Goal: Task Accomplishment & Management: Use online tool/utility

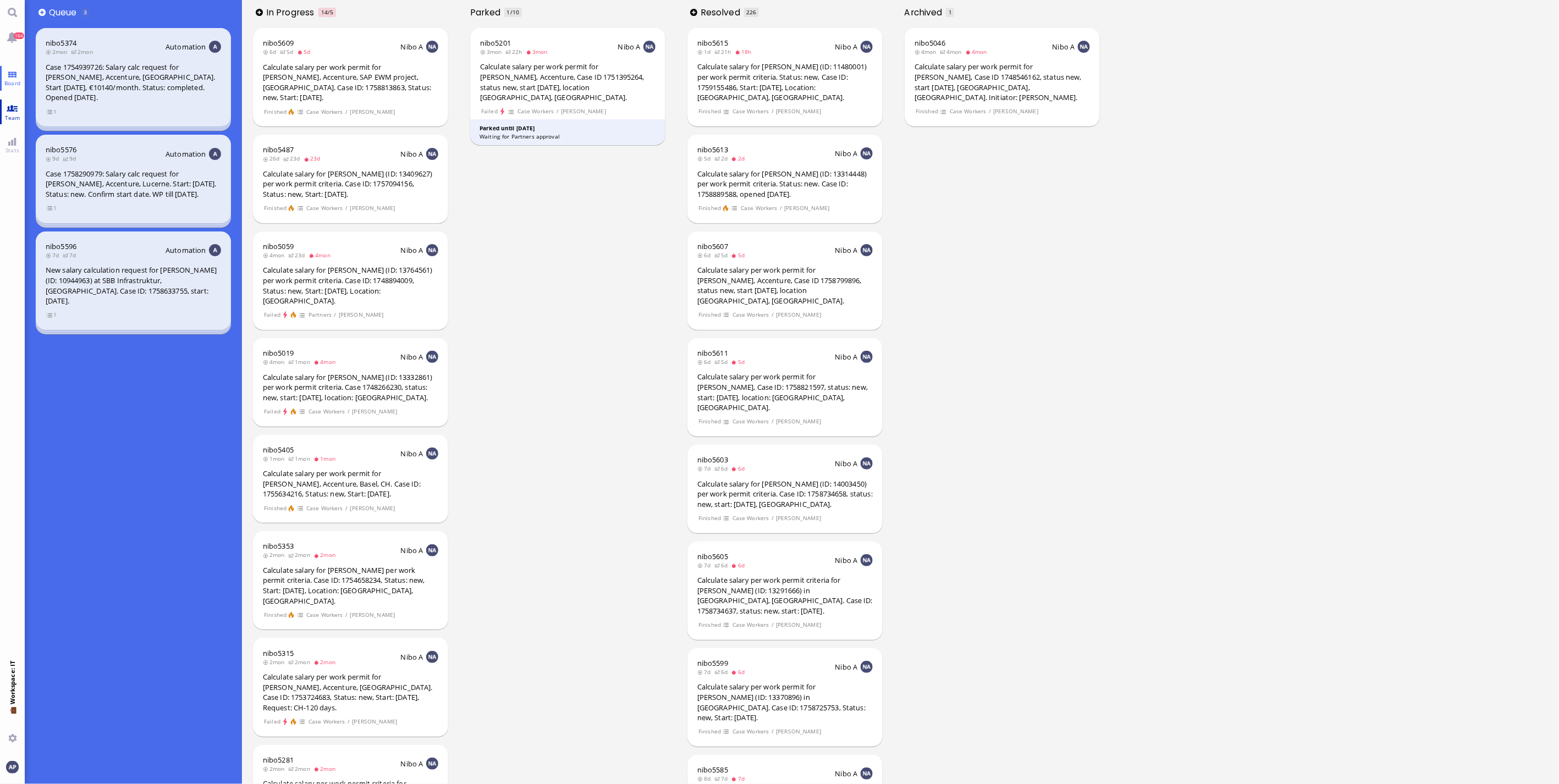
click at [11, 114] on span "Team" at bounding box center [13, 117] width 21 height 8
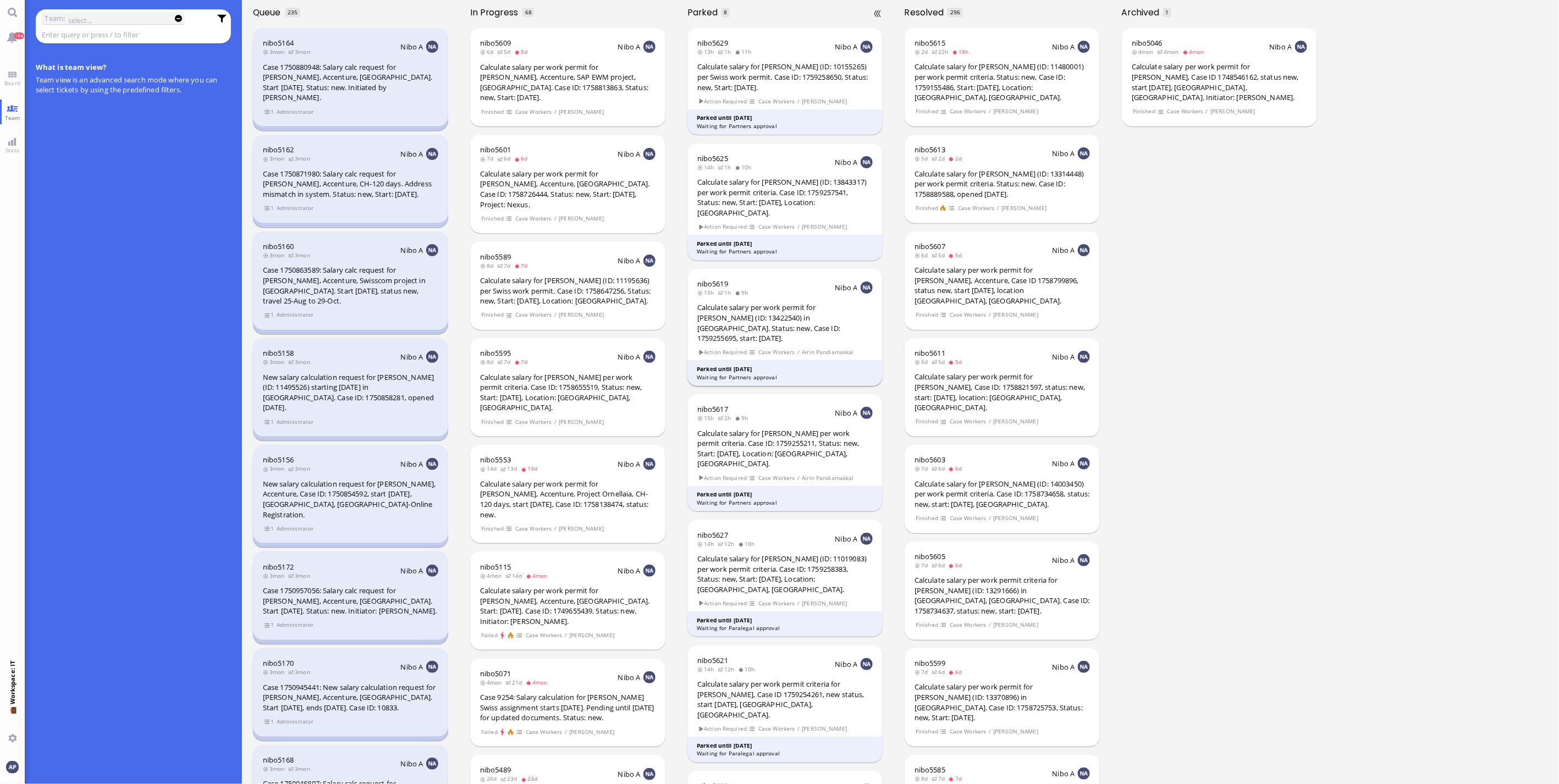
click at [509, 211] on div "Calculate salary per work permit for [PERSON_NAME] (ID: 13422540) in [GEOGRAPHI…" at bounding box center [785, 322] width 176 height 41
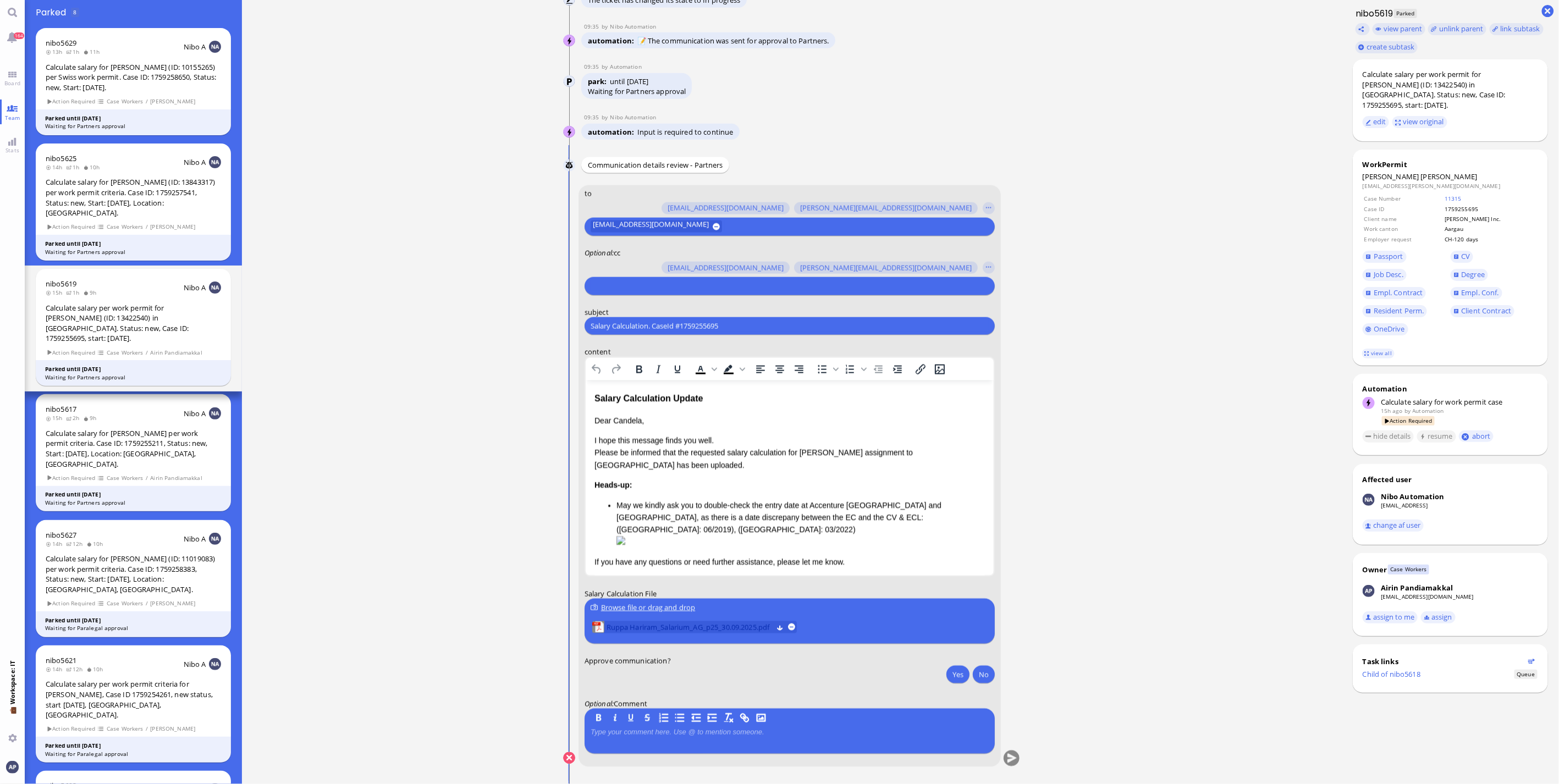
click at [509, 211] on span "Ruppa Hariram_Salarium_AG_p25_30.09.2025.pdf" at bounding box center [689, 627] width 166 height 12
click at [509, 211] on div "Salary Calculation Update Dear [PERSON_NAME], I hope this message finds you wel…" at bounding box center [789, 491] width 390 height 200
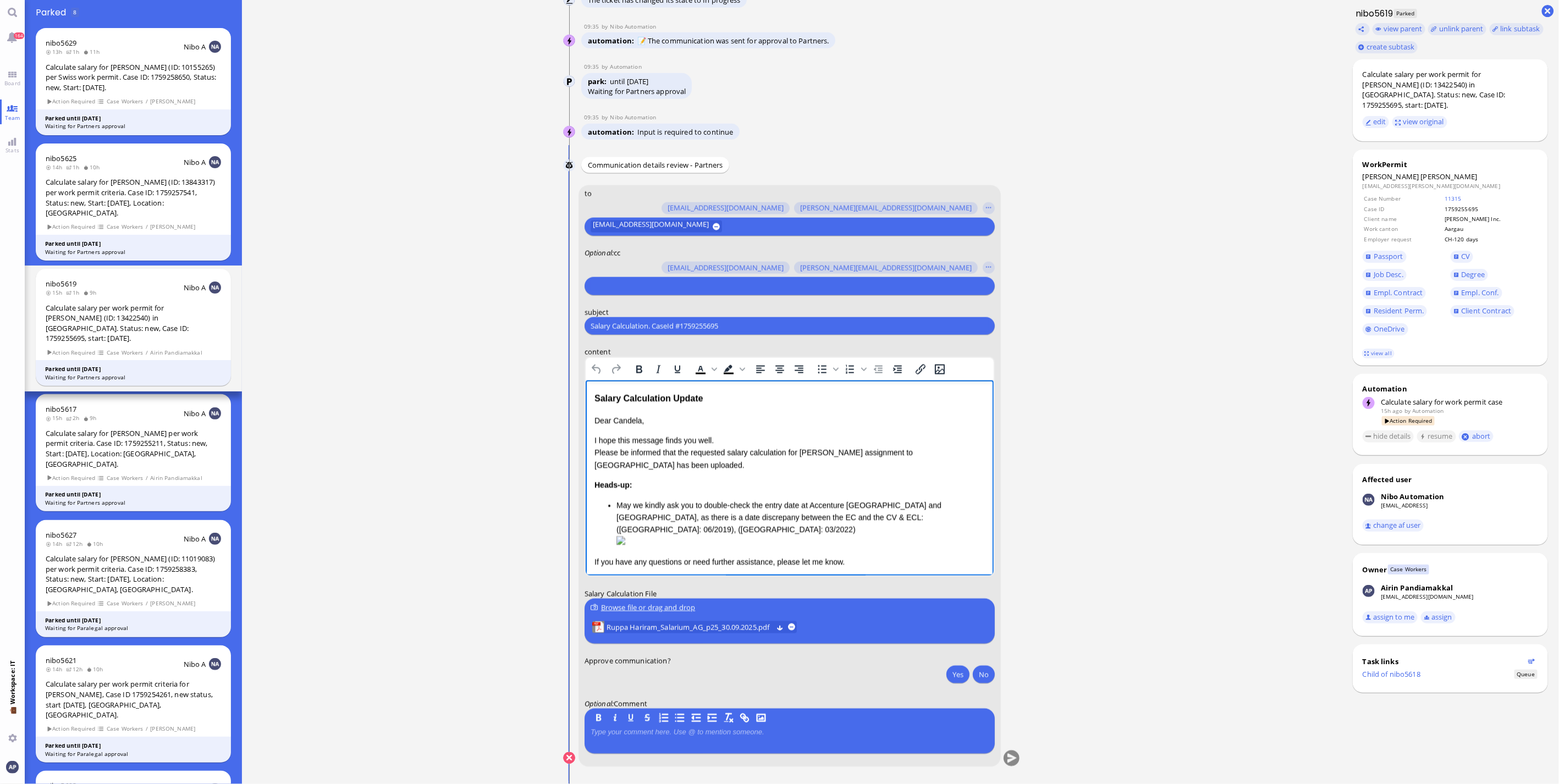
click at [509, 211] on div "Salary Calculation Update" at bounding box center [789, 399] width 390 height 15
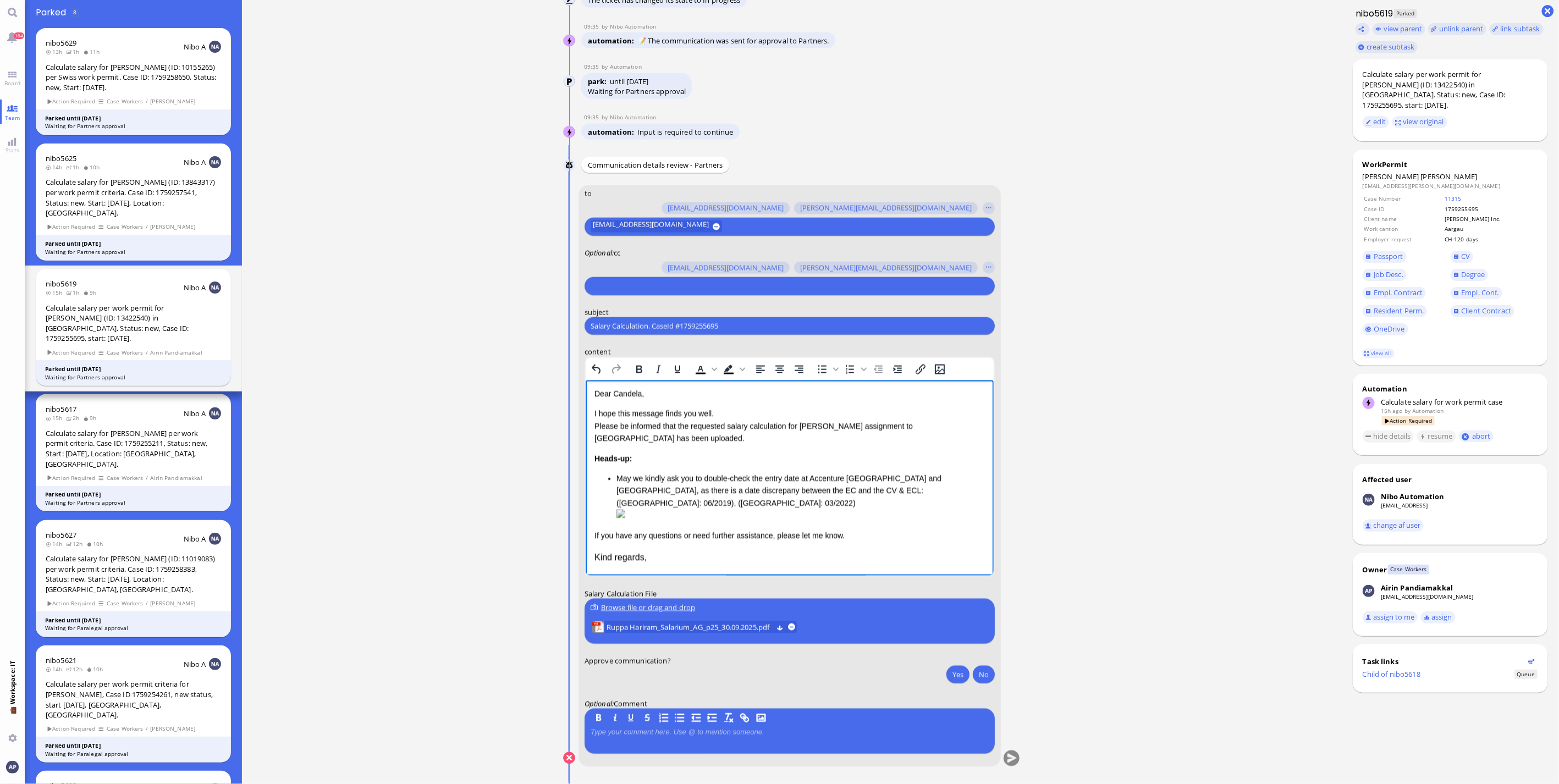
scroll to position [1, 0]
drag, startPoint x: 947, startPoint y: 672, endPoint x: 914, endPoint y: 671, distance: 33.0
click at [509, 211] on runbook-parameter-input "Yes No" at bounding box center [790, 675] width 410 height 21
click at [509, 211] on input "Salary Calculation. CaseId #1759255695" at bounding box center [790, 325] width 398 height 11
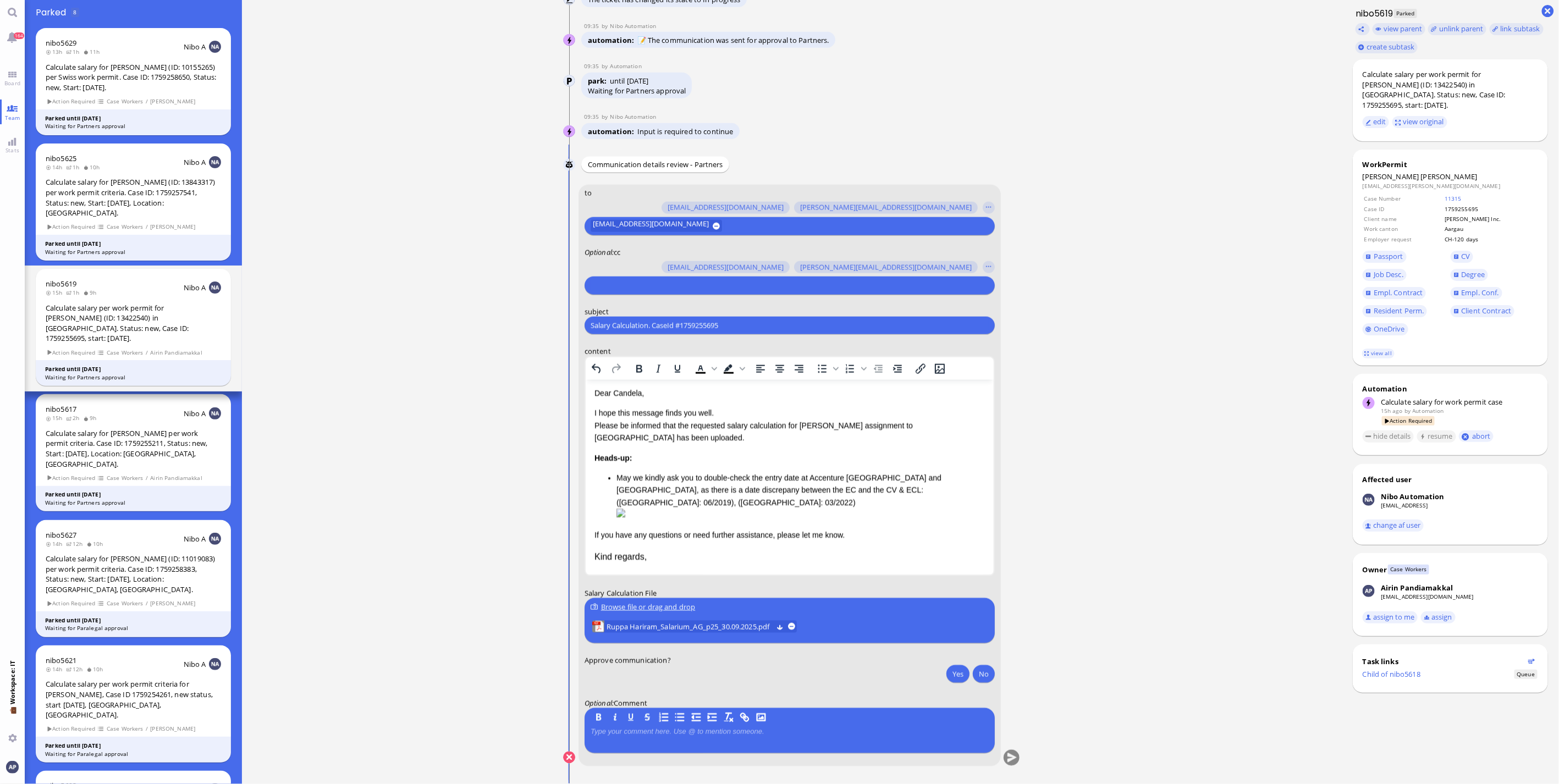
click at [509, 211] on input "Salary Calculation. CaseId #1759255695" at bounding box center [790, 325] width 398 height 11
paste input "PazPerTout new case: [PERSON_NAME] [PERSON_NAME] (1759255211 / 13422540), Emplo…"
drag, startPoint x: 629, startPoint y: 321, endPoint x: 378, endPoint y: 333, distance: 251.3
click at [378, 211] on ticket "[DATE] 20:20 by Automation Automation Calculate eligible salary for work permit…" at bounding box center [792, 392] width 1100 height 784
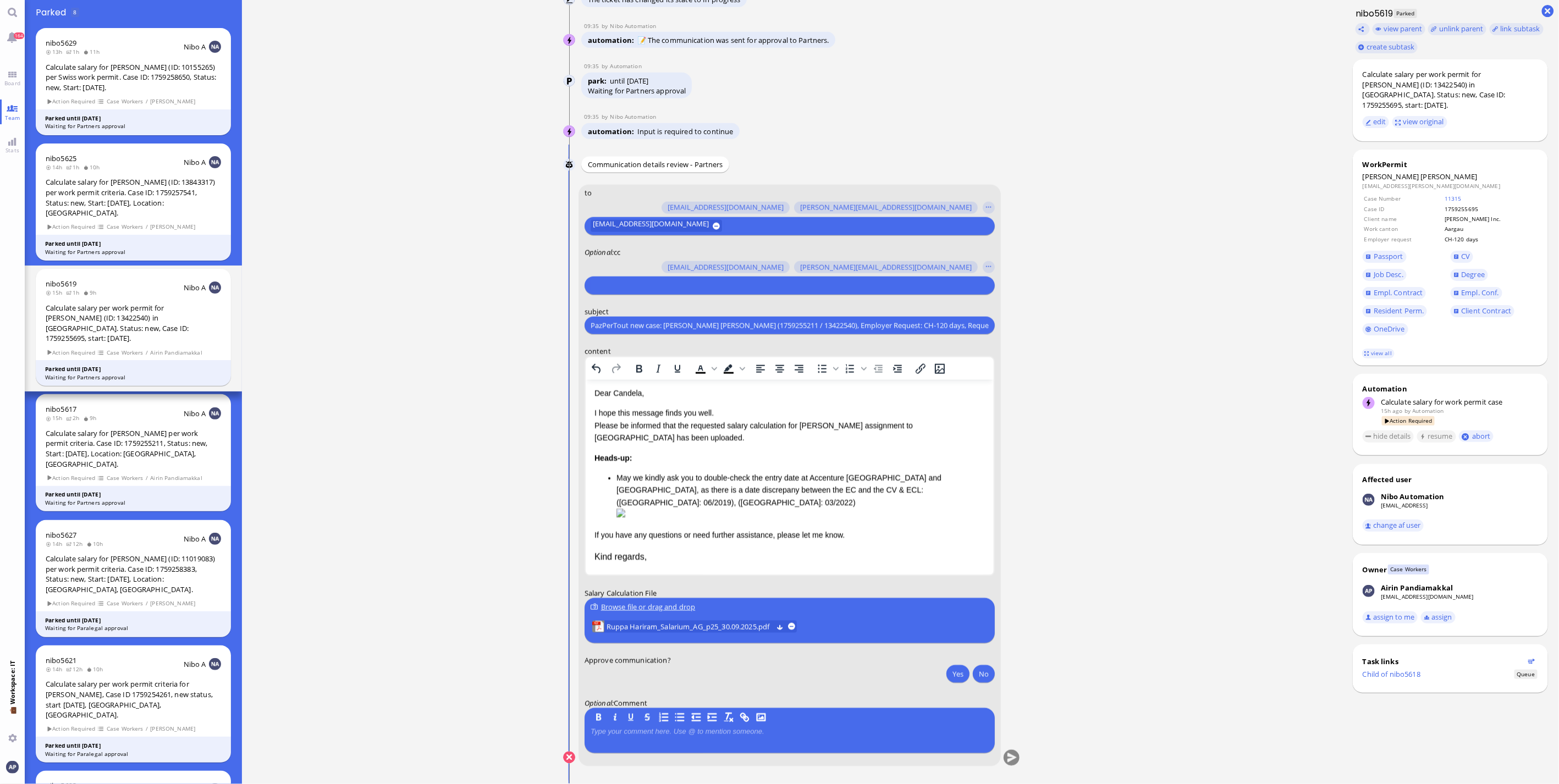
click at [509, 211] on input "PazPerTout new case: [PERSON_NAME] [PERSON_NAME] (1759255211 / 13422540), Emplo…" at bounding box center [790, 325] width 398 height 11
type input "AW: PazPerTout new case: [PERSON_NAME] [PERSON_NAME] (1759255211 / 13422540), E…"
click at [509, 211] on input "text" at bounding box center [788, 285] width 395 height 11
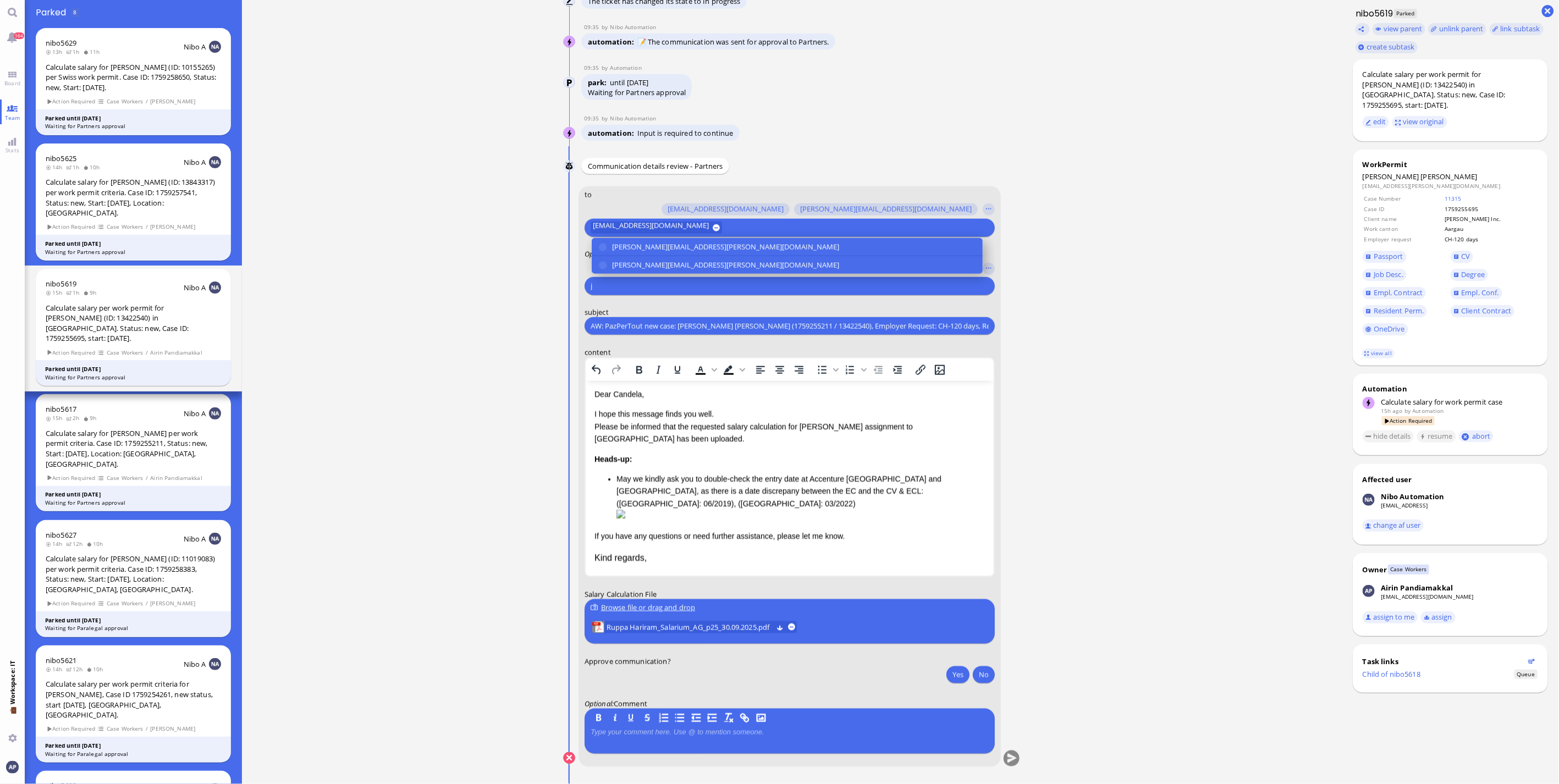
type input "j"
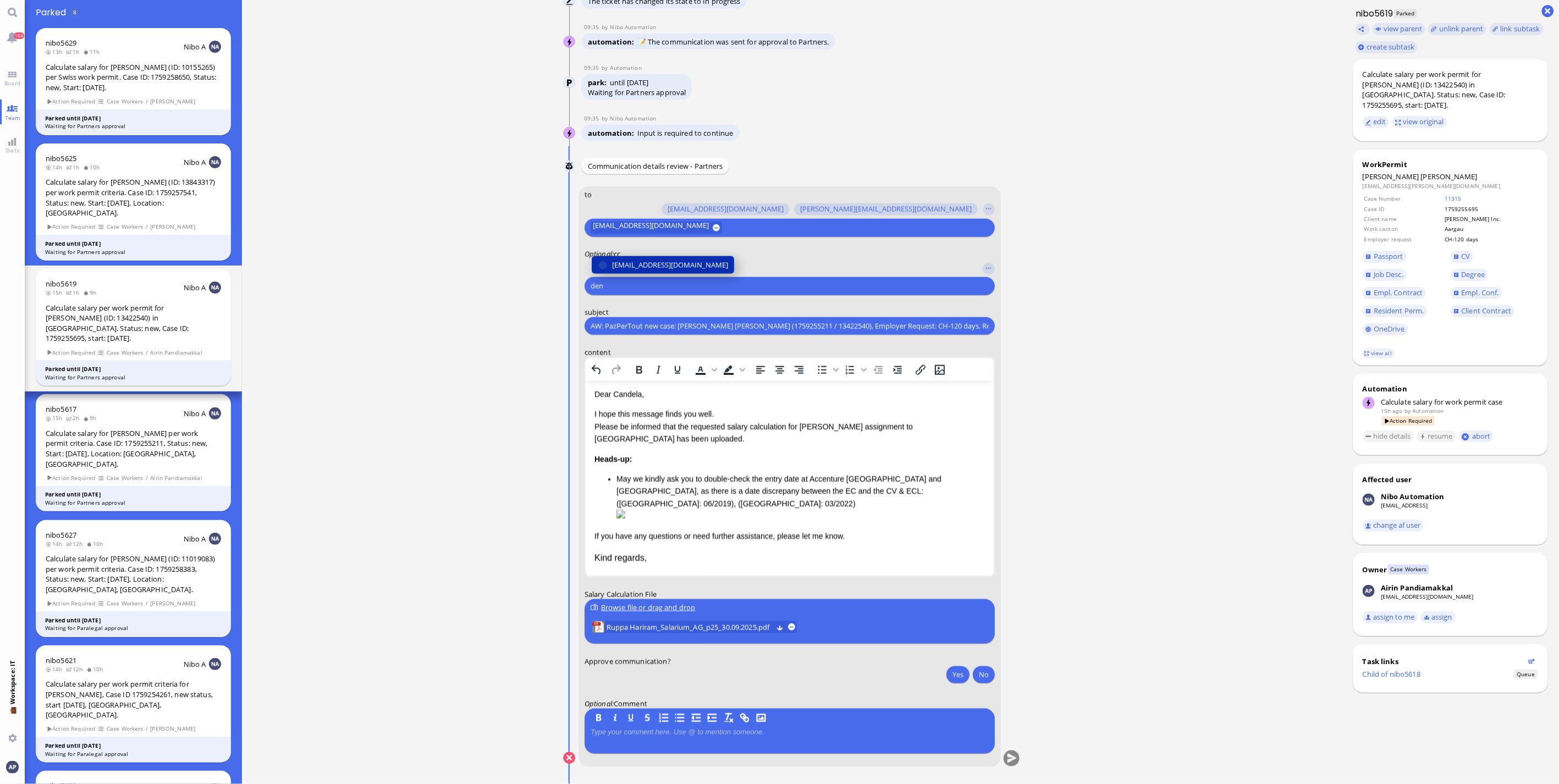
type input "den"
click at [509, 211] on span "[EMAIL_ADDRESS][DOMAIN_NAME]" at bounding box center [670, 265] width 116 height 11
type input "airin"
click at [509, 211] on span "[EMAIL_ADDRESS][DOMAIN_NAME]" at bounding box center [670, 265] width 116 height 11
type input "[PERSON_NAME]"
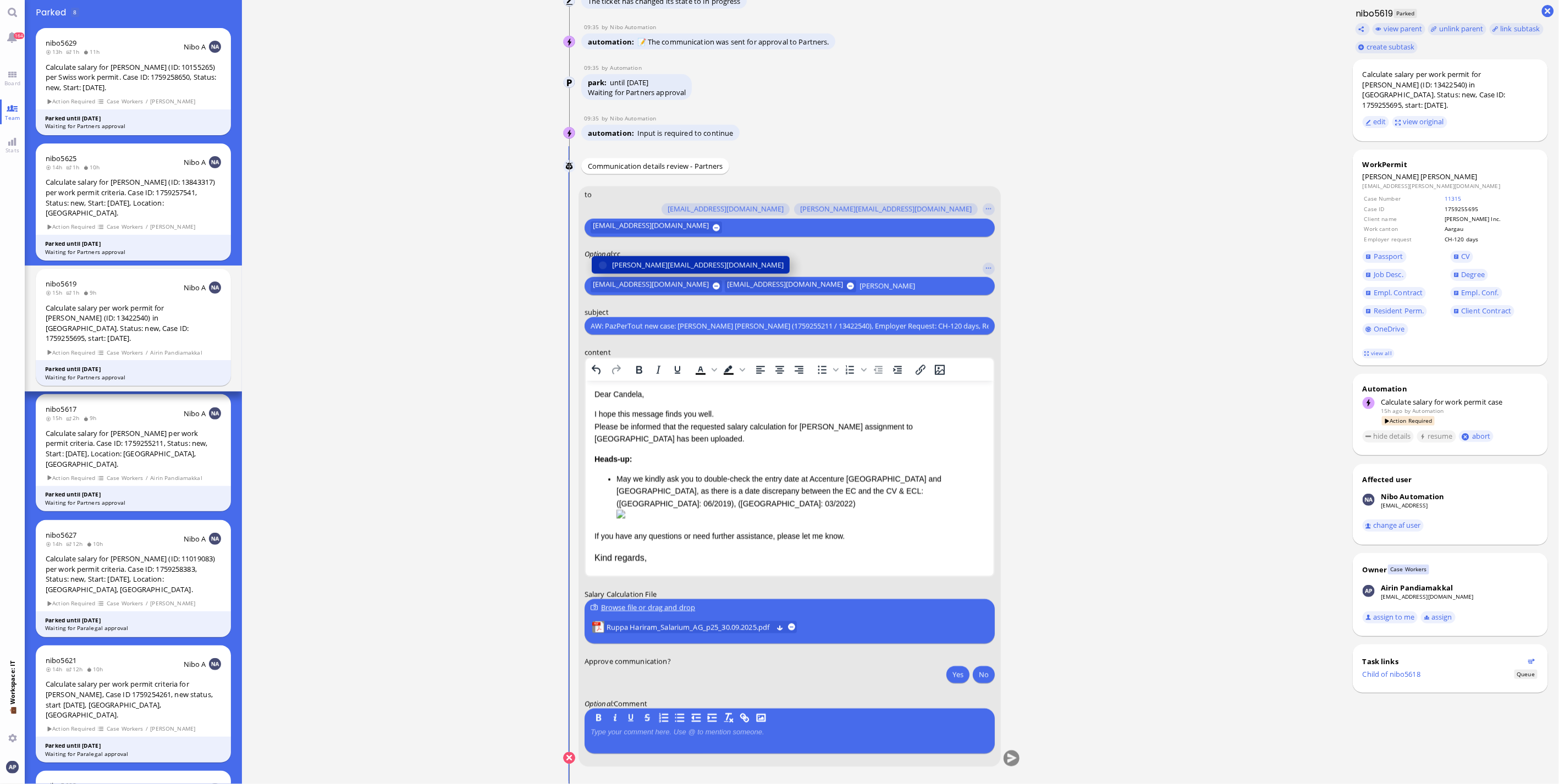
click at [509, 211] on span "[PERSON_NAME][EMAIL_ADDRESS][DOMAIN_NAME]" at bounding box center [697, 265] width 171 height 11
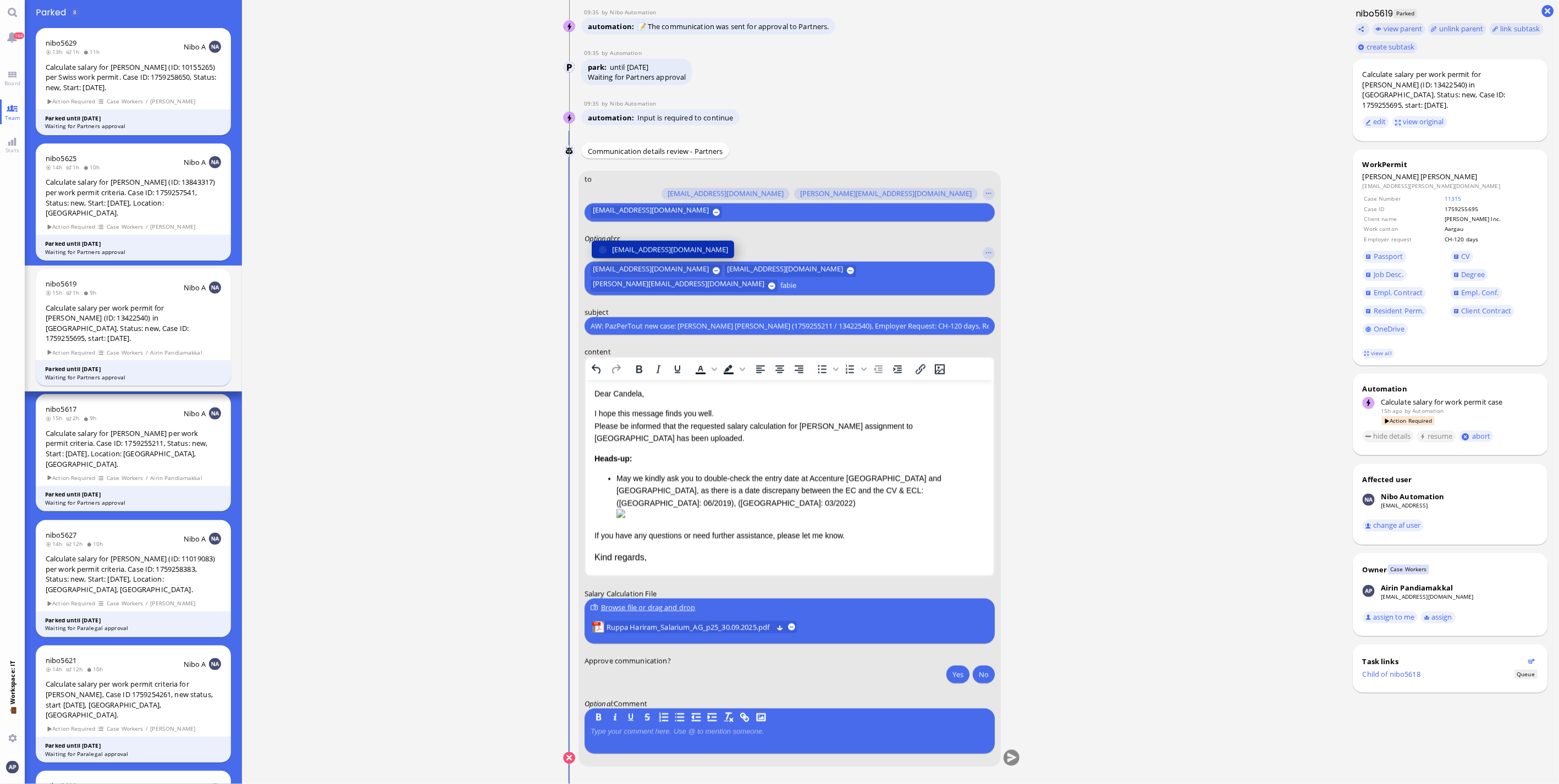
type input "fabie"
click at [509, 211] on span "[EMAIL_ADDRESS][DOMAIN_NAME]" at bounding box center [670, 249] width 116 height 11
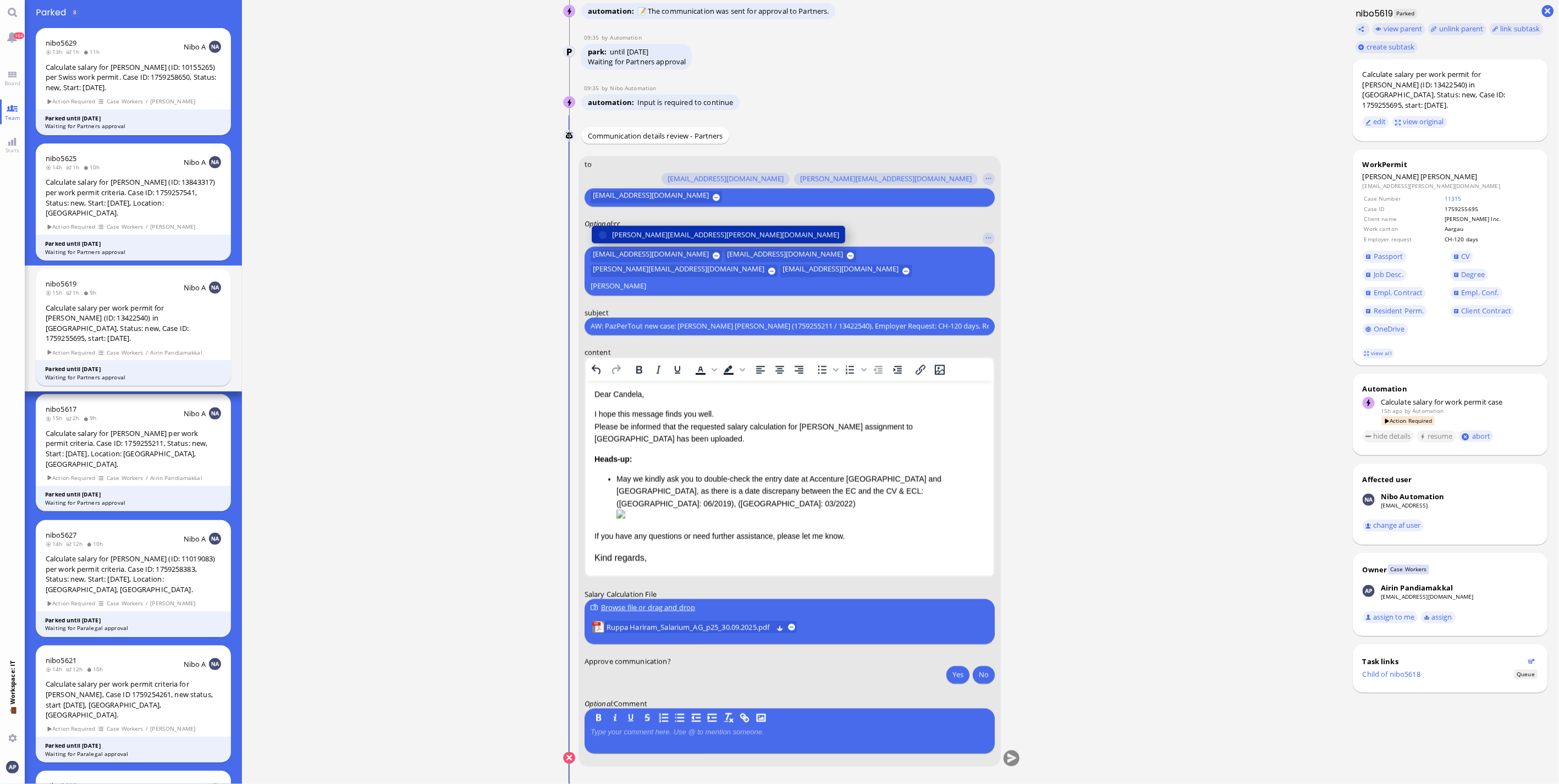
type input "[PERSON_NAME]"
click at [509, 211] on span "[PERSON_NAME][EMAIL_ADDRESS][PERSON_NAME][DOMAIN_NAME]" at bounding box center [725, 234] width 227 height 11
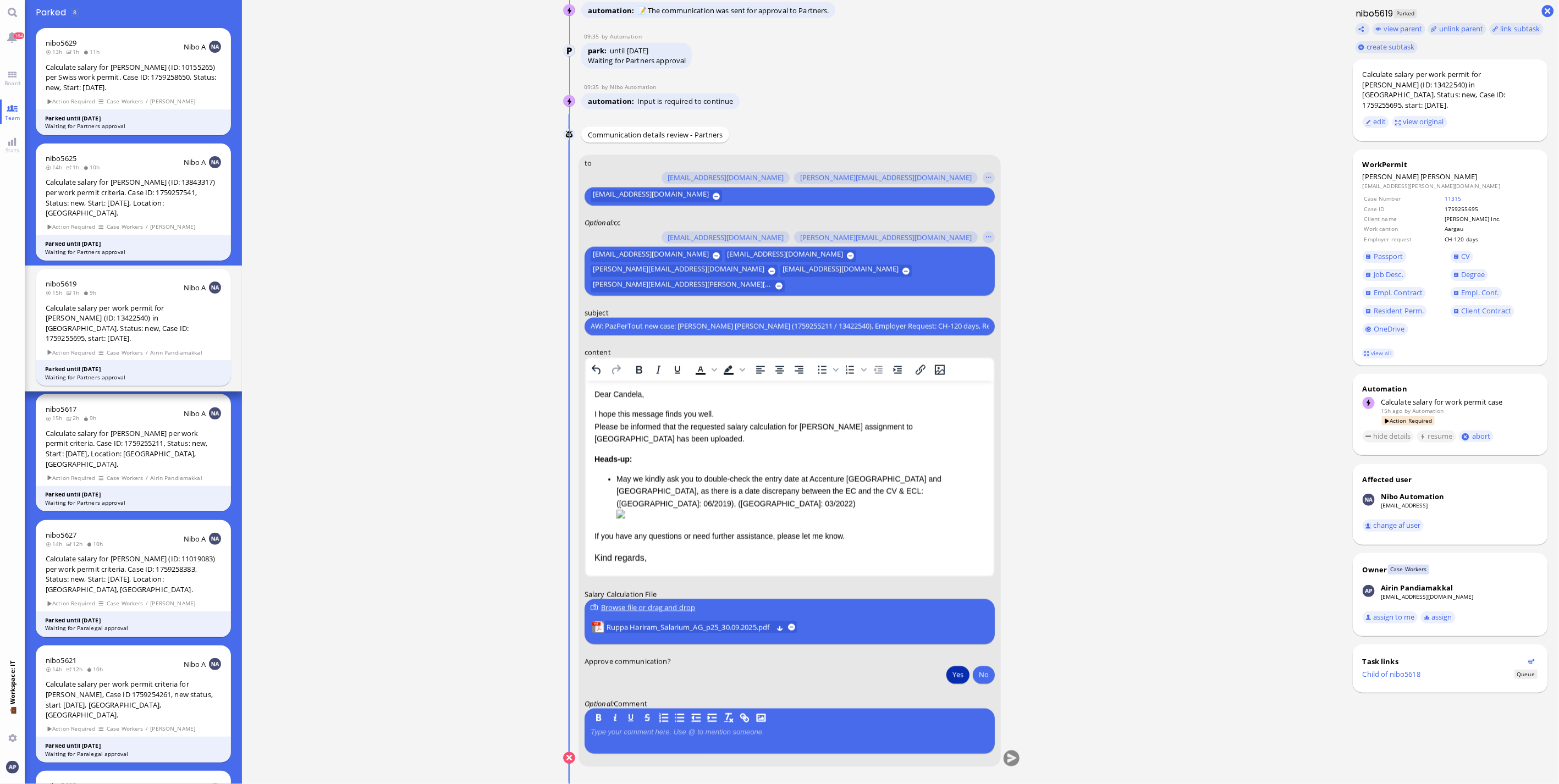
click at [509, 211] on button "Yes" at bounding box center [958, 674] width 23 height 18
click at [509, 211] on button "submit" at bounding box center [1011, 758] width 16 height 16
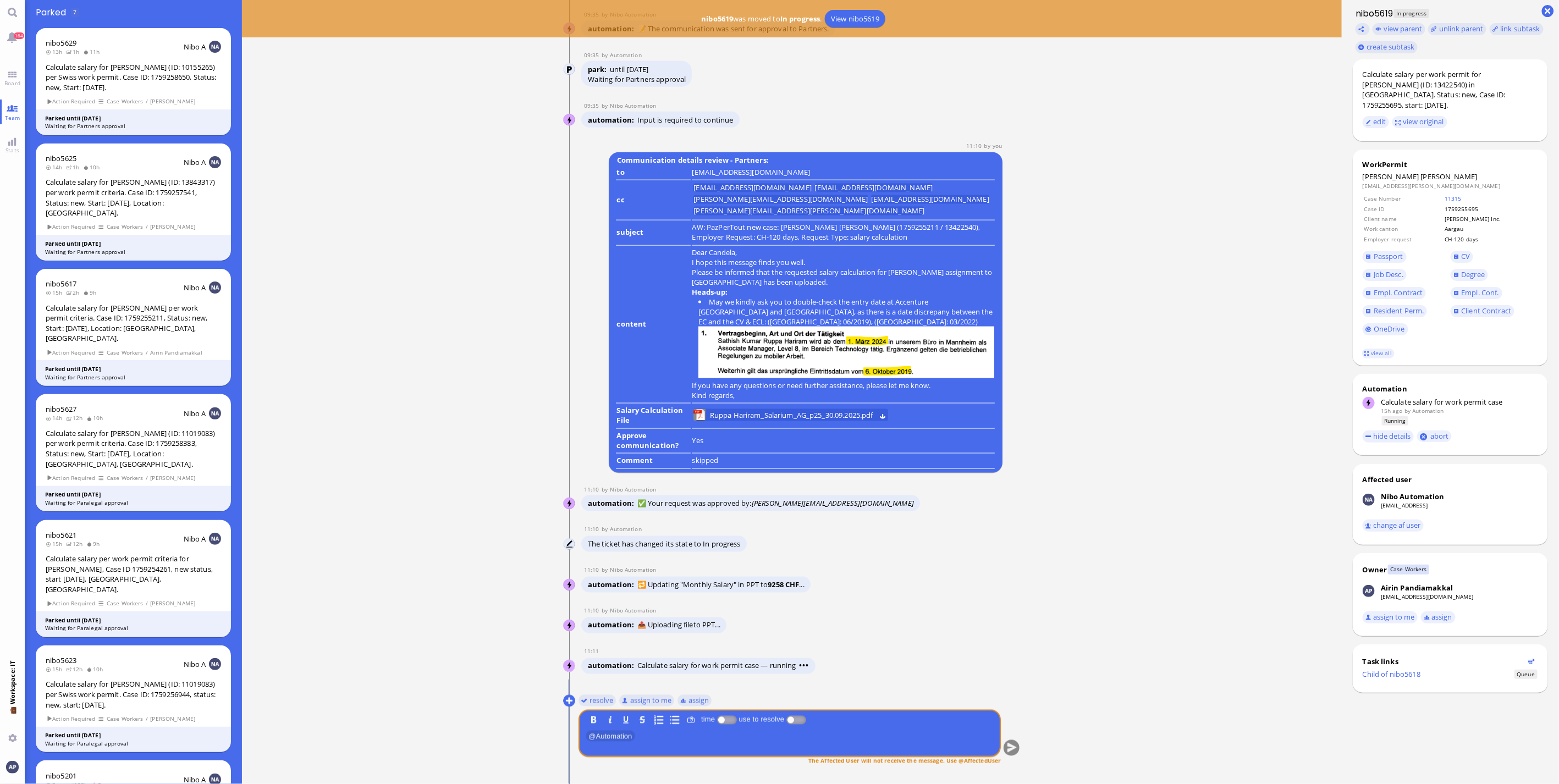
scroll to position [1, 0]
click at [509, 211] on button "resolve" at bounding box center [597, 701] width 38 height 12
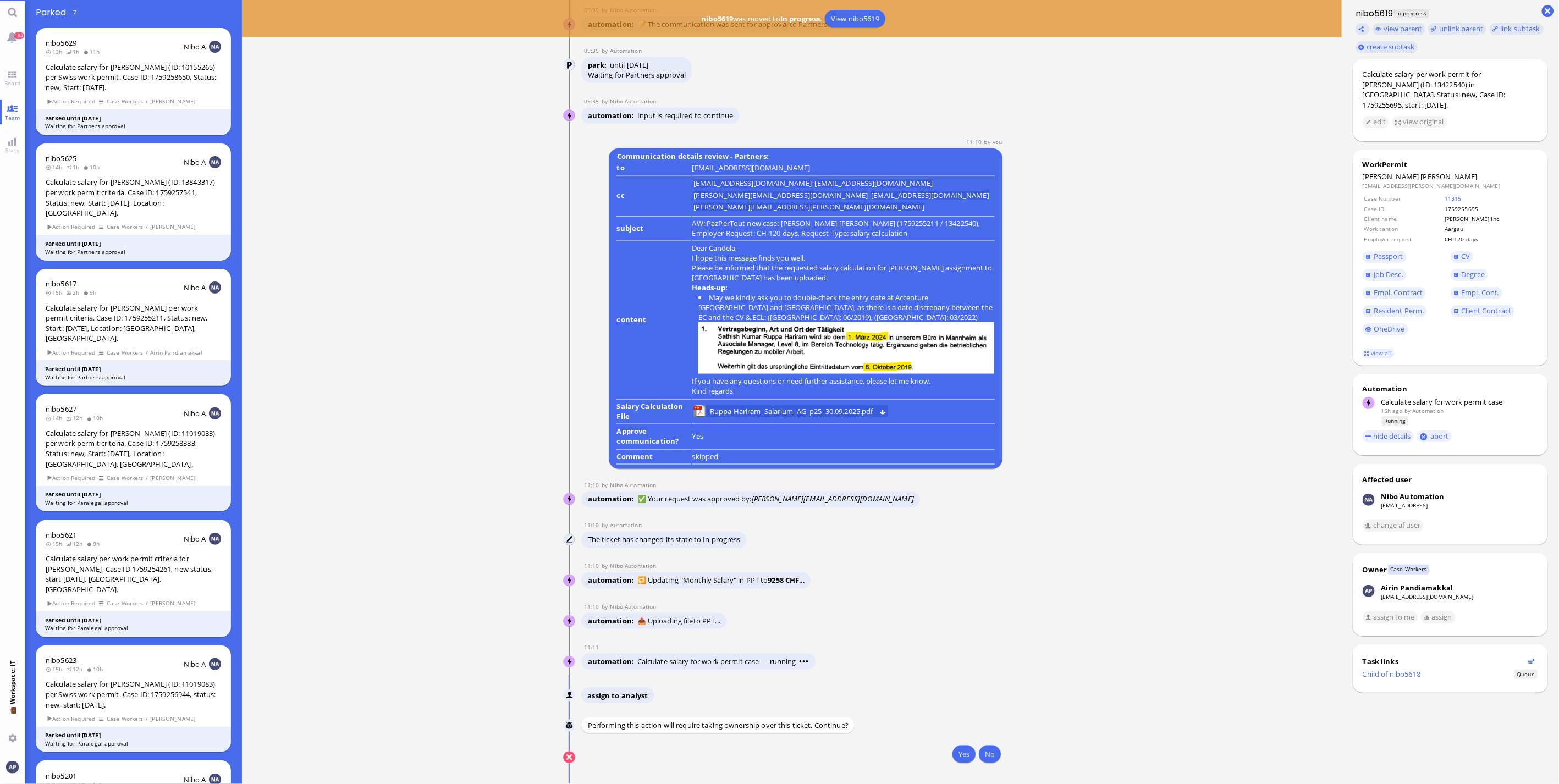
scroll to position [0, 0]
click at [509, 211] on button "Yes" at bounding box center [964, 754] width 23 height 18
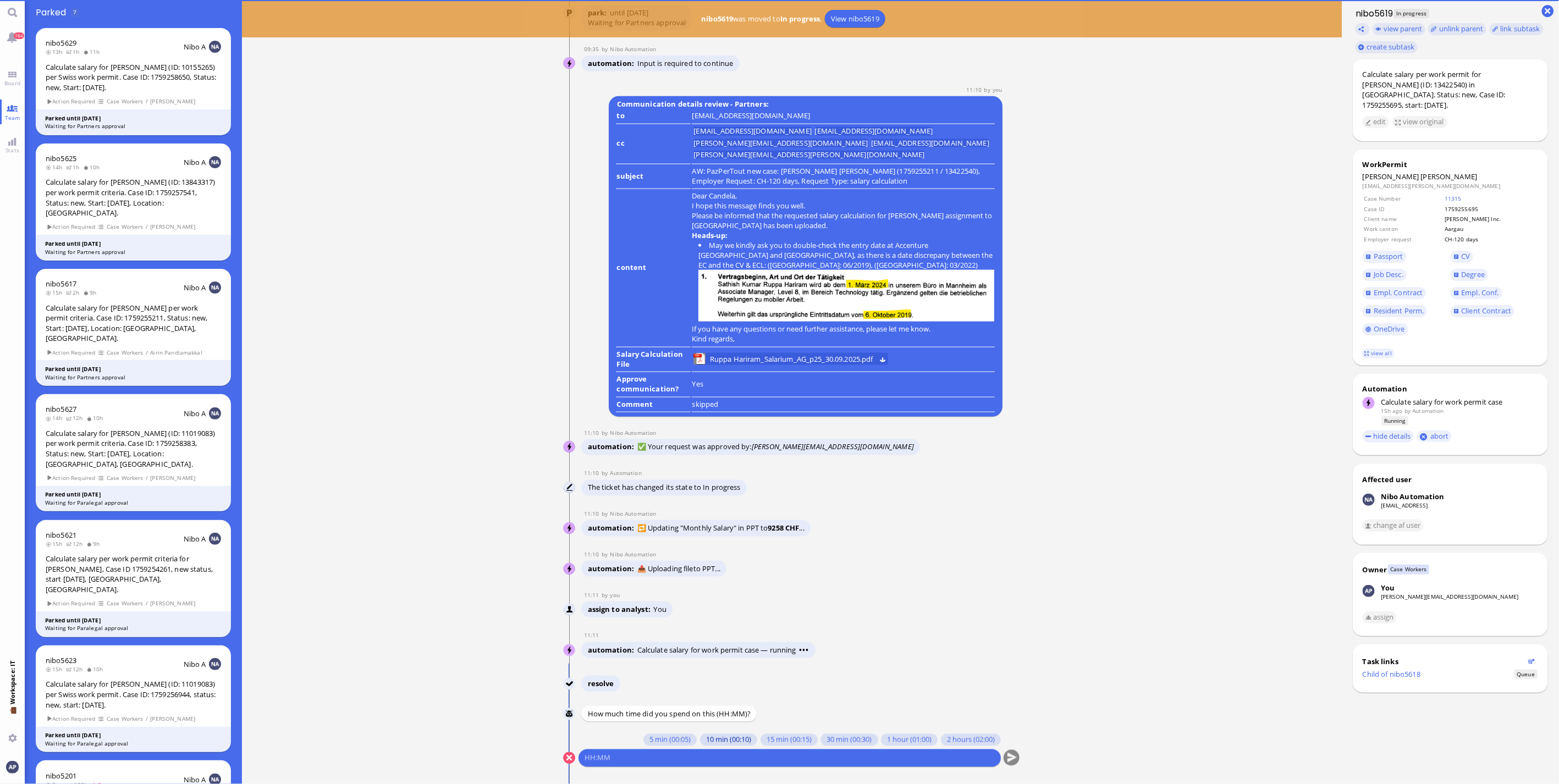
click at [509, 211] on button "10 min (00:10)" at bounding box center [729, 740] width 57 height 12
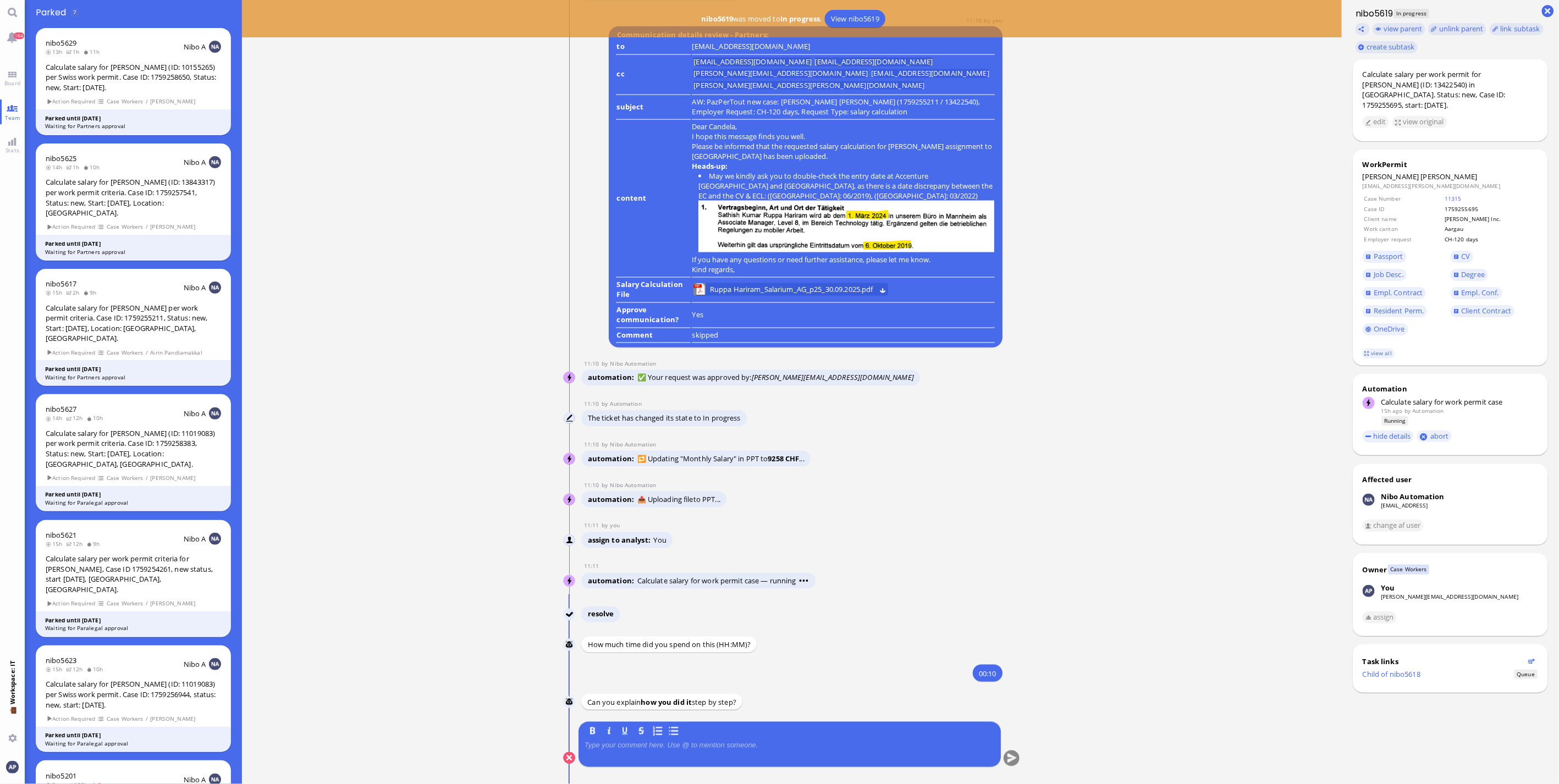
click at [509, 211] on div at bounding box center [790, 753] width 410 height 23
click at [509, 211] on div "B I U S" at bounding box center [790, 731] width 410 height 12
click at [509, 211] on quill-editor at bounding box center [790, 751] width 410 height 25
click at [509, 211] on p at bounding box center [790, 745] width 410 height 9
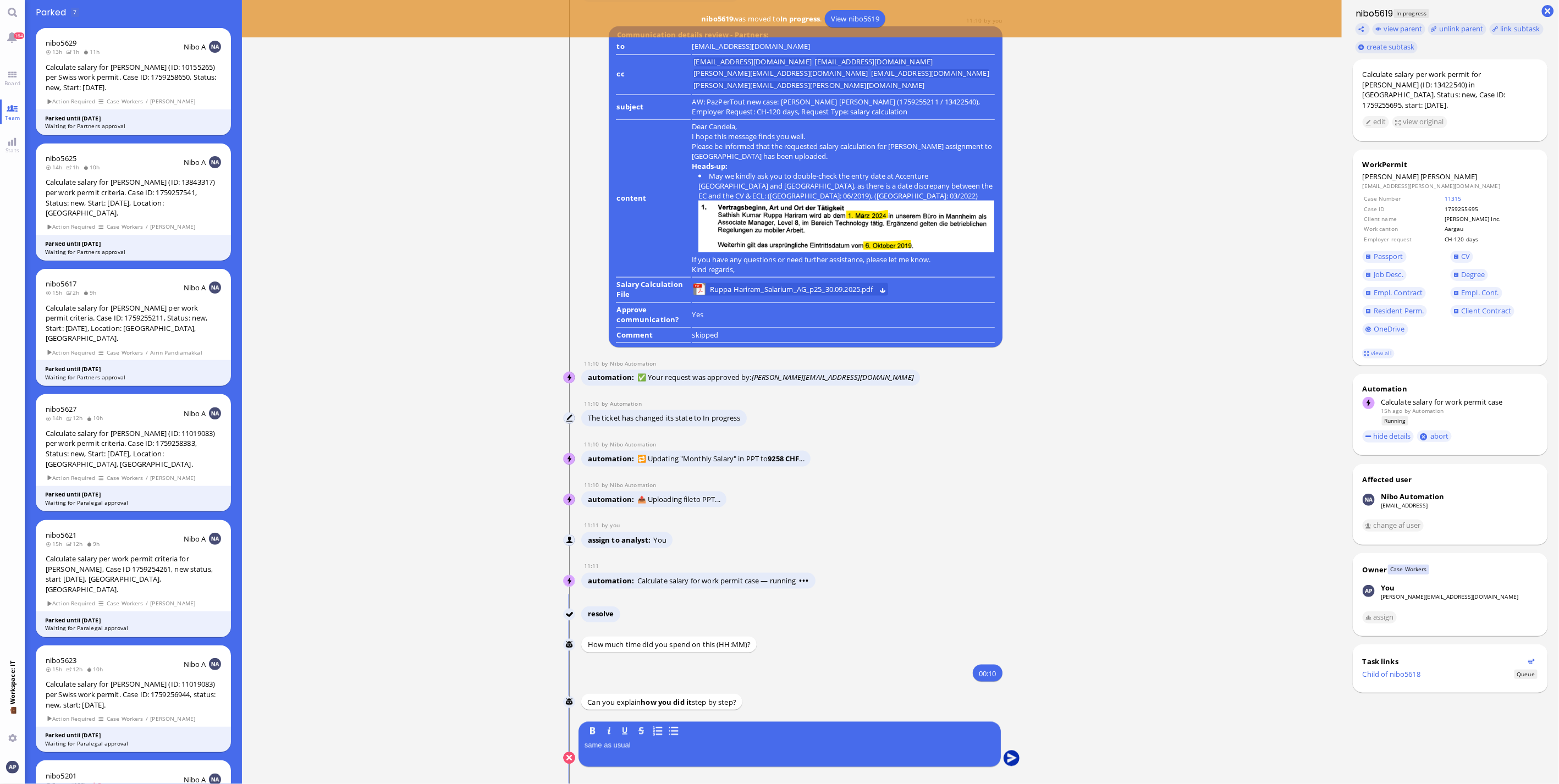
click at [509, 211] on button "submit" at bounding box center [1011, 758] width 16 height 16
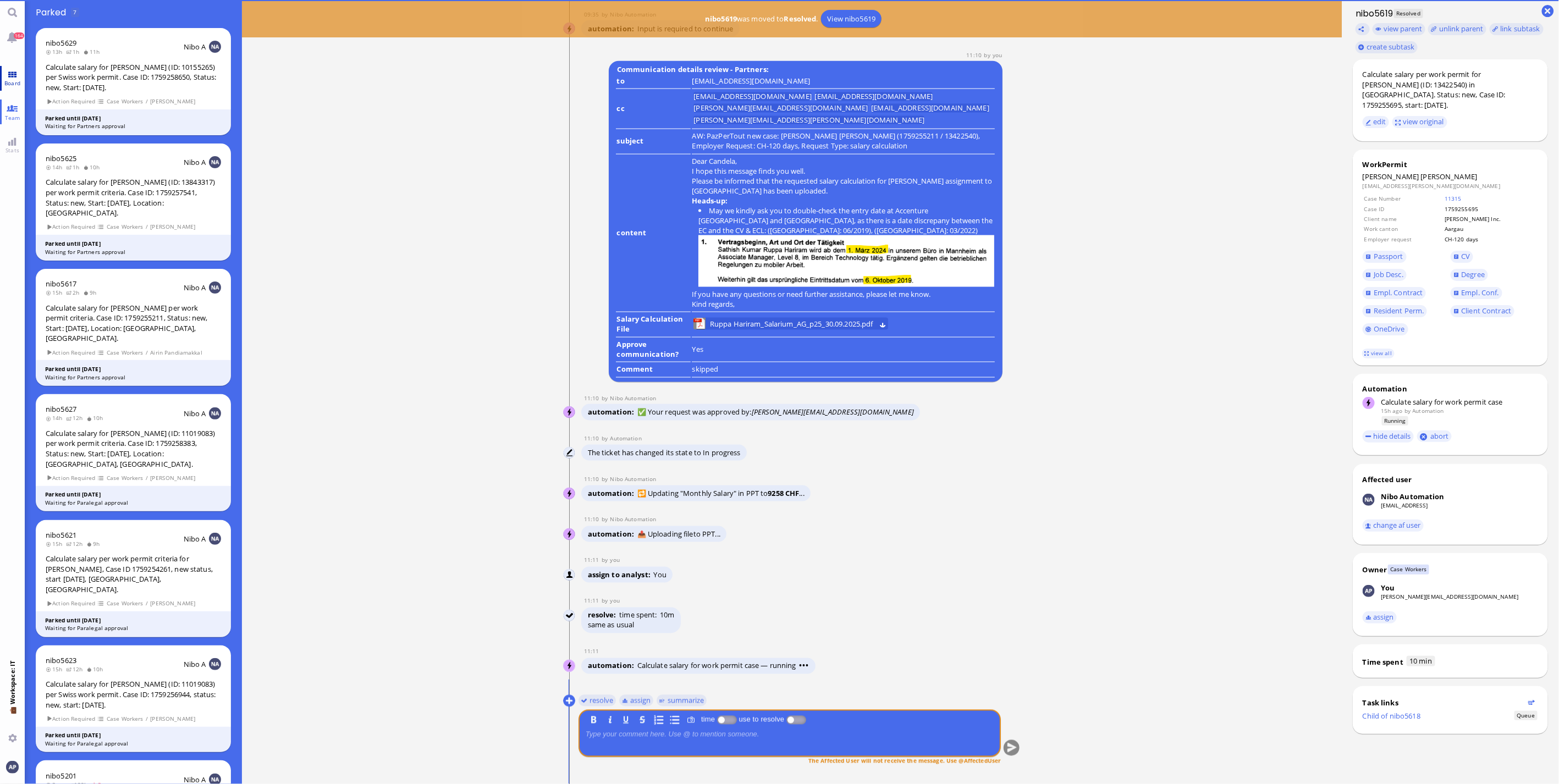
click at [7, 75] on link "Board" at bounding box center [12, 78] width 25 height 25
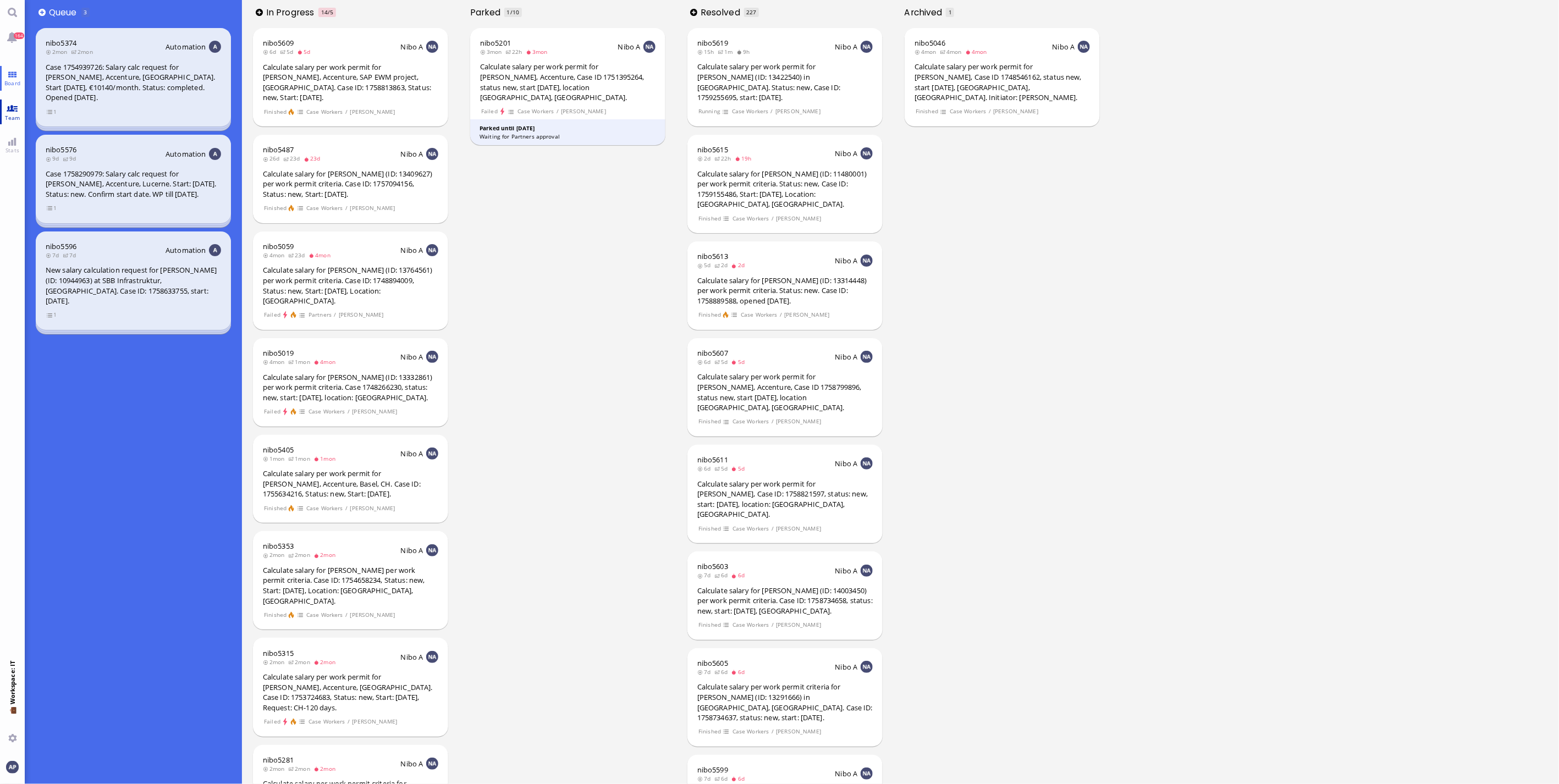
click at [12, 108] on link "Team" at bounding box center [12, 111] width 25 height 25
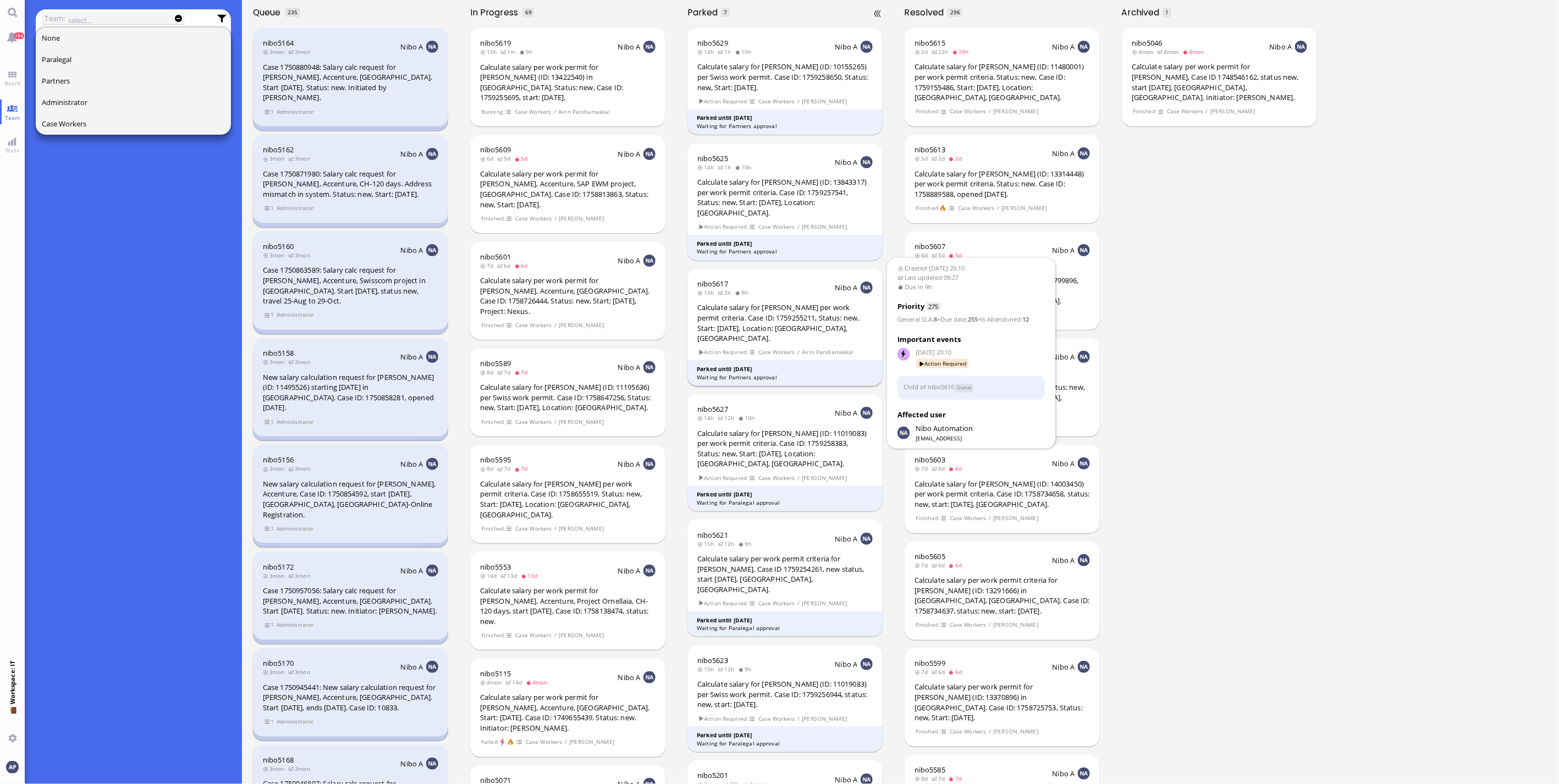
click at [509, 211] on div "15h 2h 9h" at bounding box center [726, 292] width 57 height 8
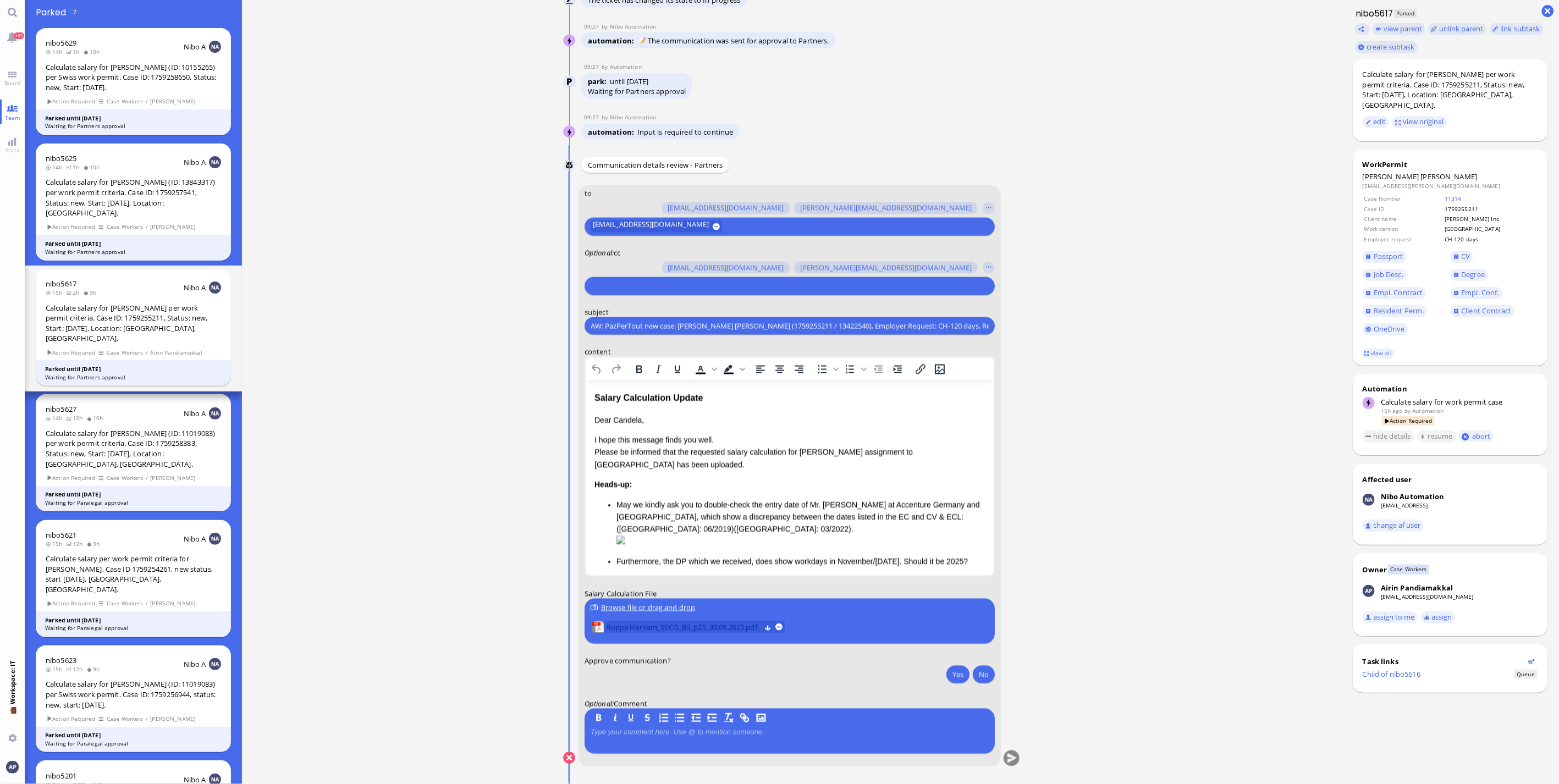
click at [509, 211] on span "Ruppa Hariram_SECO_BS_p25_30.09.2025.pdf" at bounding box center [683, 627] width 154 height 12
click at [509, 211] on div "Salary Calculation Update" at bounding box center [789, 399] width 390 height 15
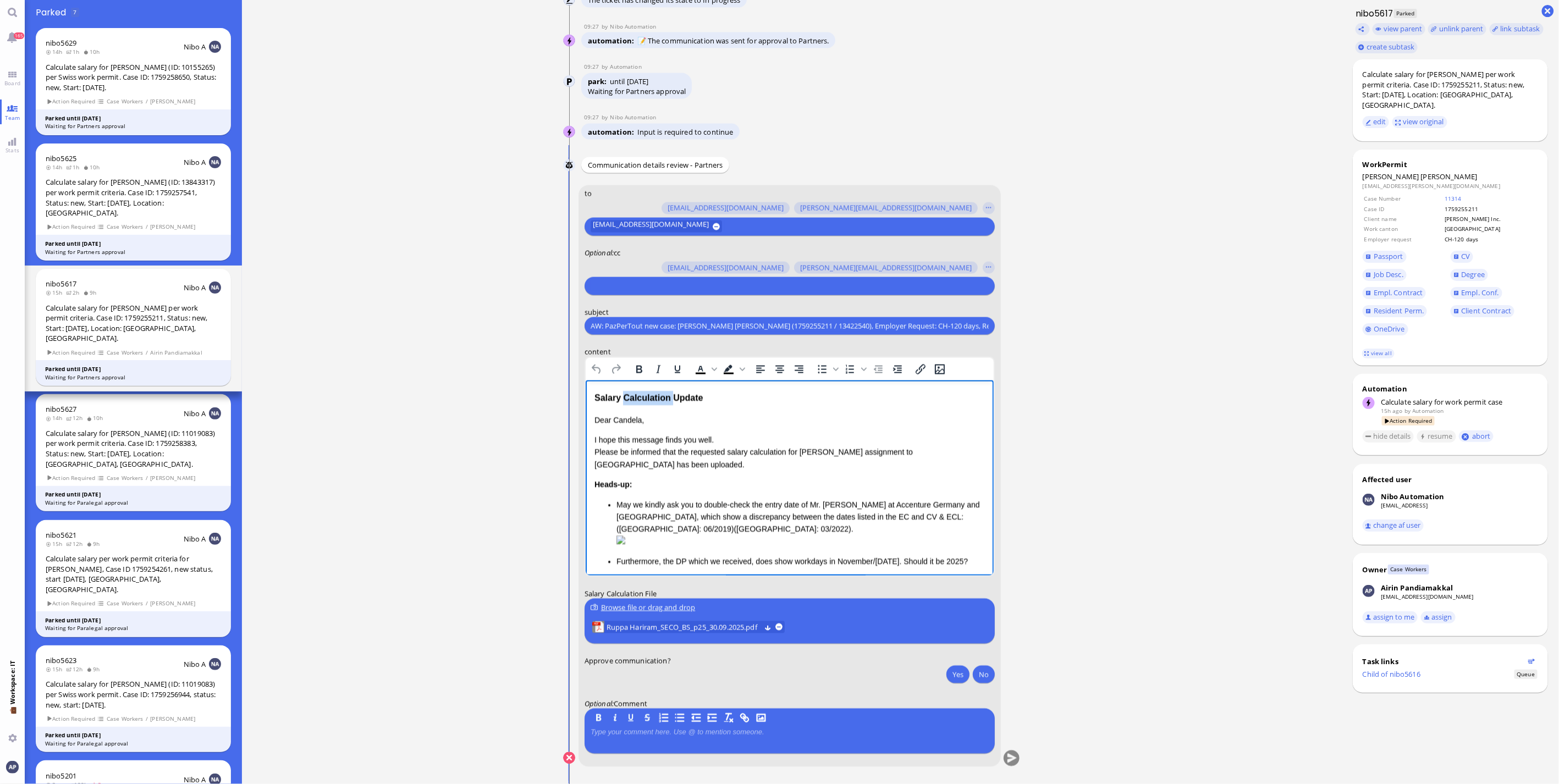
click at [509, 211] on div "Salary Calculation Update" at bounding box center [789, 399] width 390 height 15
click at [509, 211] on input "text" at bounding box center [788, 286] width 395 height 11
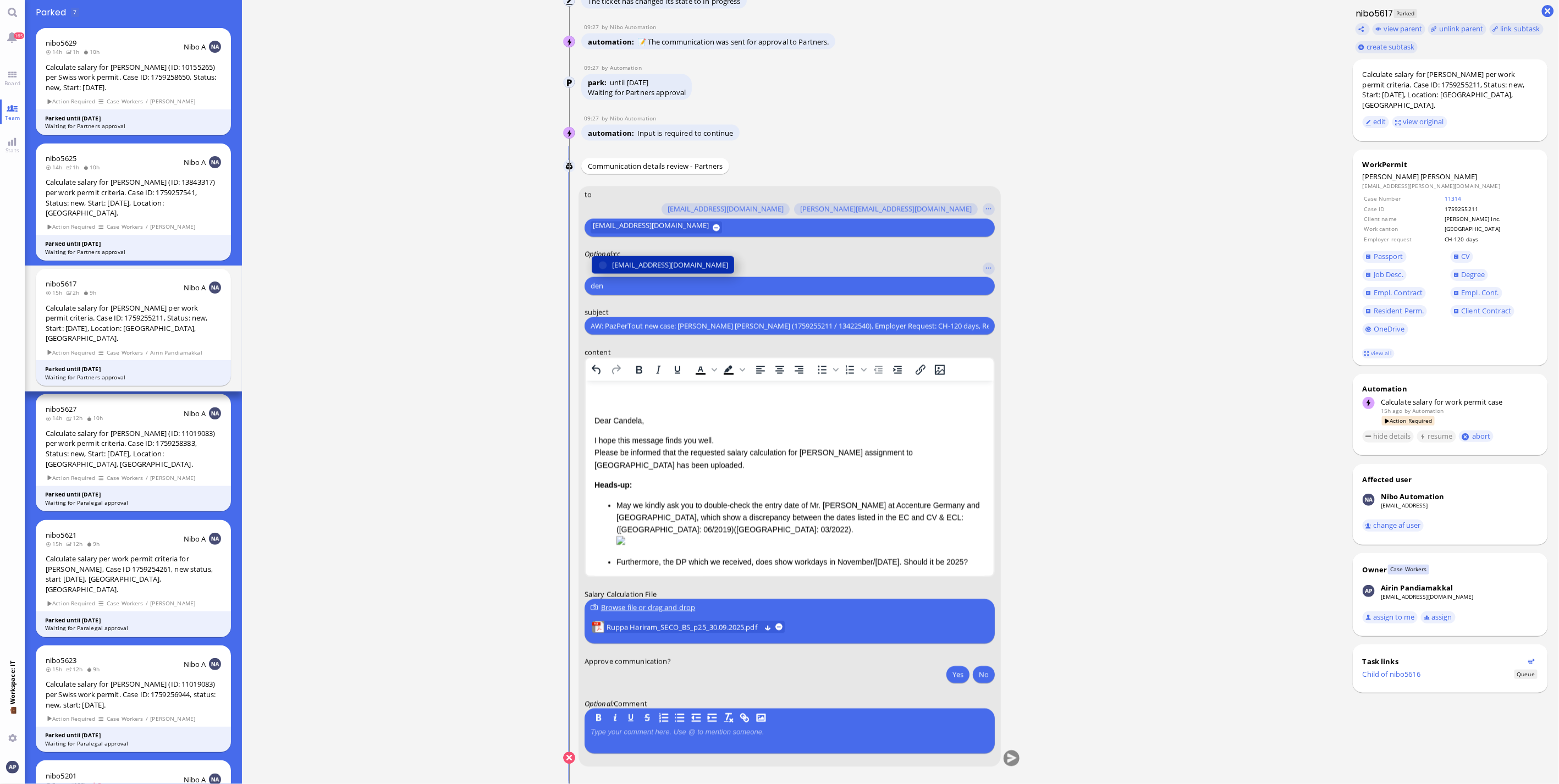
type input "den"
click at [509, 211] on span "[EMAIL_ADDRESS][DOMAIN_NAME]" at bounding box center [670, 265] width 116 height 11
type input "airin"
click at [509, 211] on span "[EMAIL_ADDRESS][DOMAIN_NAME]" at bounding box center [670, 265] width 116 height 11
type input "[PERSON_NAME]"
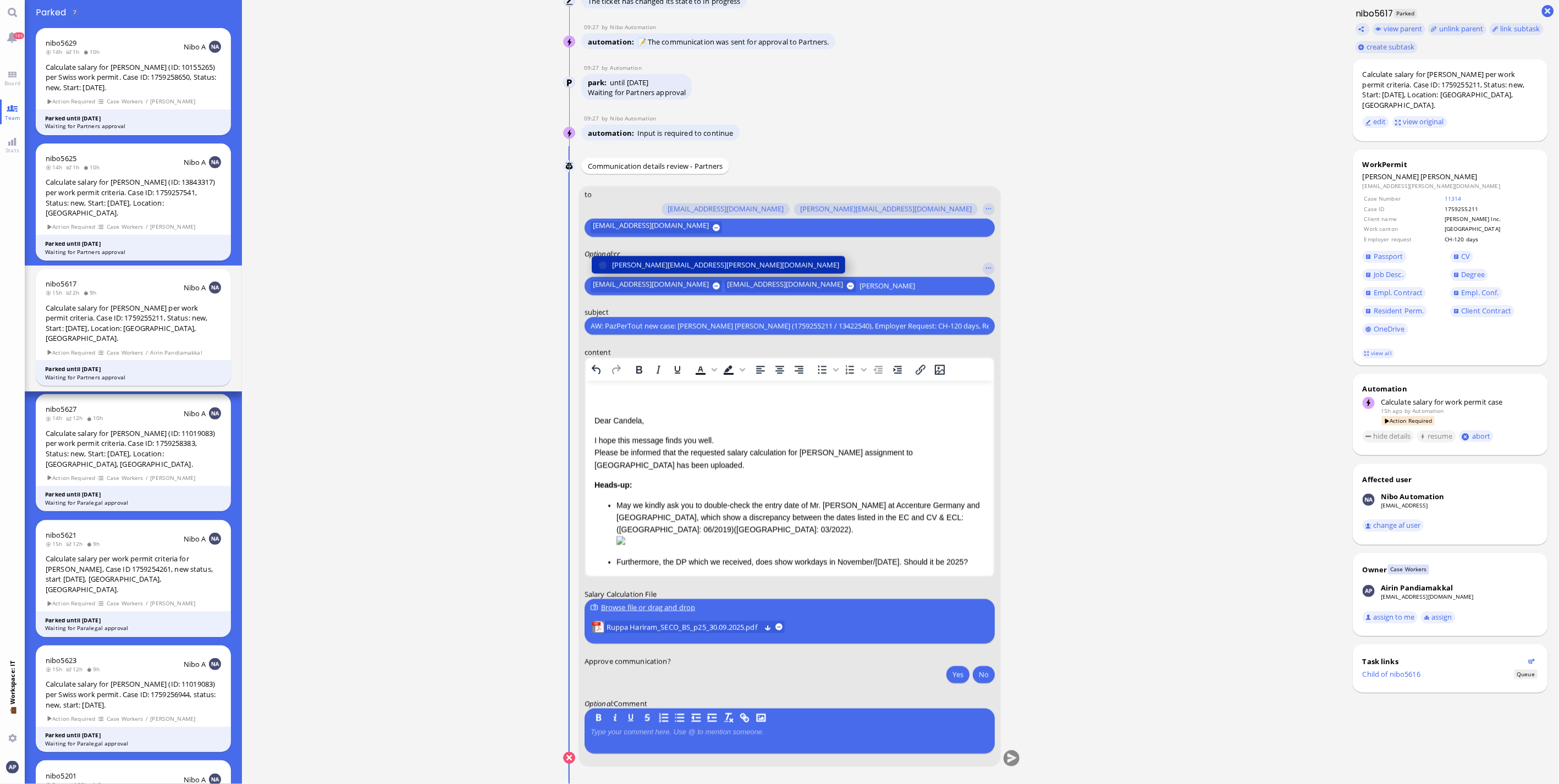
click at [509, 211] on span "[PERSON_NAME][EMAIL_ADDRESS][PERSON_NAME][DOMAIN_NAME]" at bounding box center [725, 265] width 227 height 11
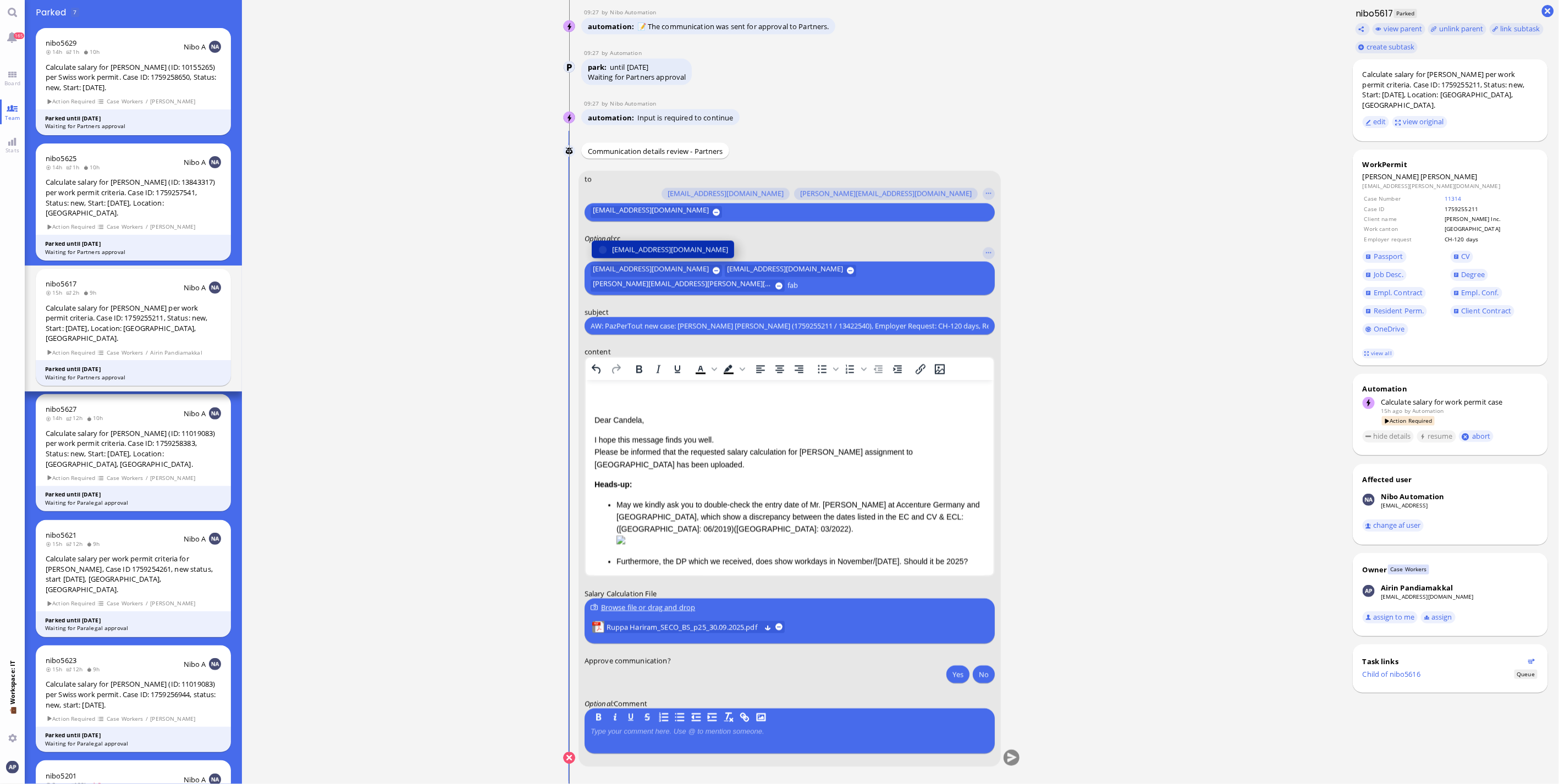
type input "fab"
click at [509, 211] on span "[EMAIL_ADDRESS][DOMAIN_NAME]" at bounding box center [670, 249] width 116 height 11
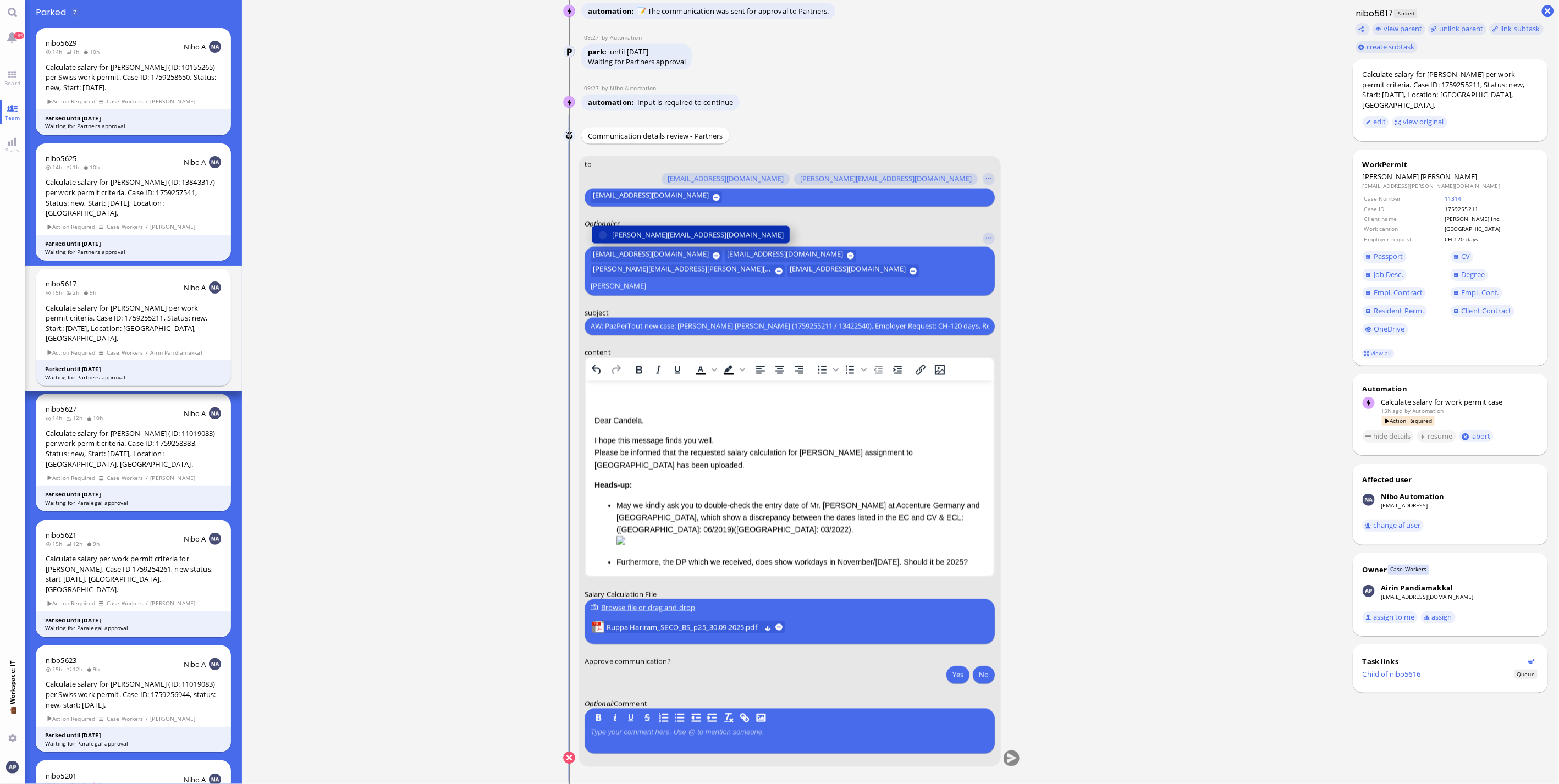
type input "[PERSON_NAME]"
click at [509, 211] on span "[PERSON_NAME][EMAIL_ADDRESS][DOMAIN_NAME]" at bounding box center [697, 234] width 171 height 11
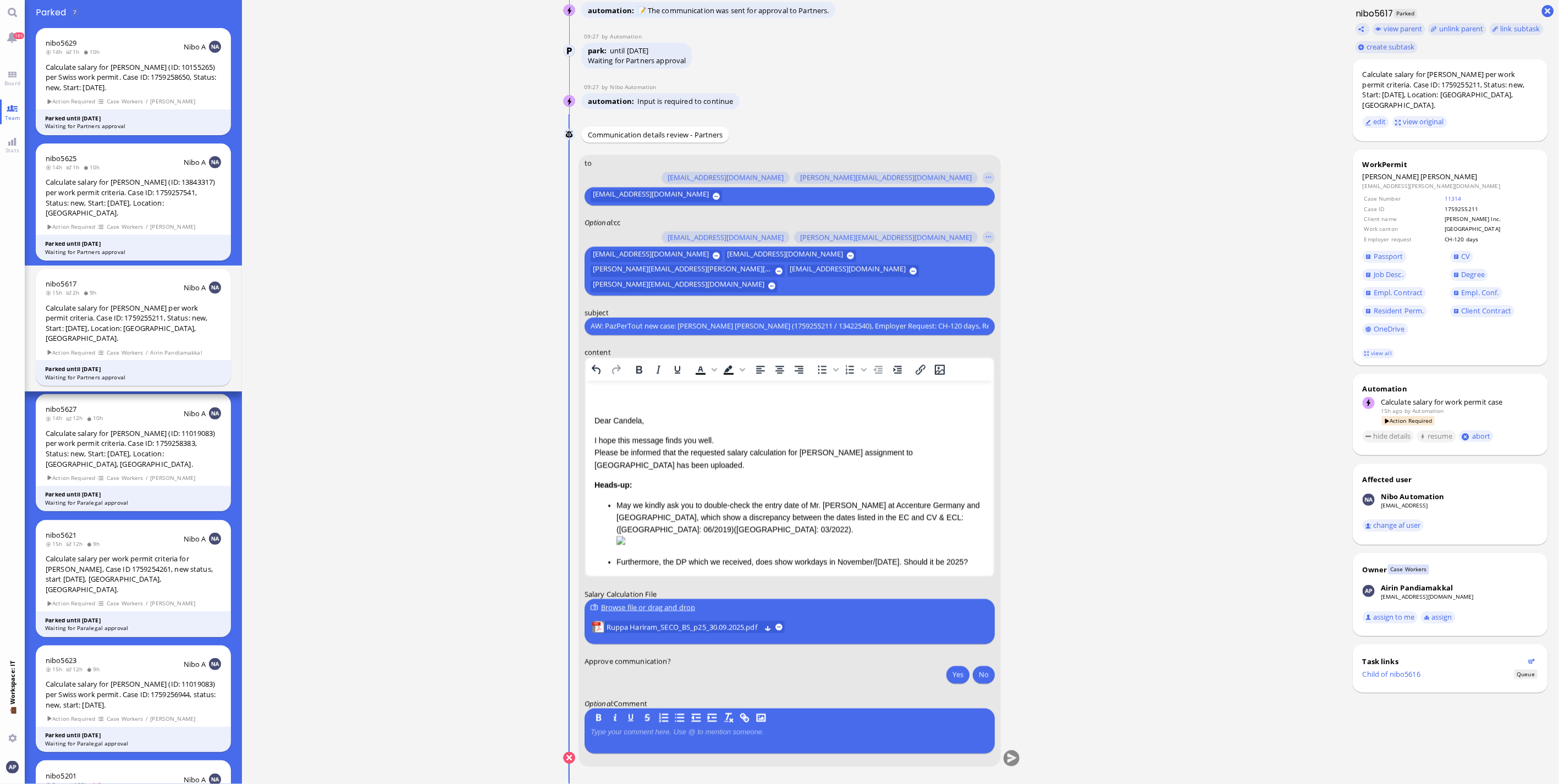
click at [509, 211] on div "Rich Text Area. Press ALT-0 for help." at bounding box center [789, 399] width 390 height 15
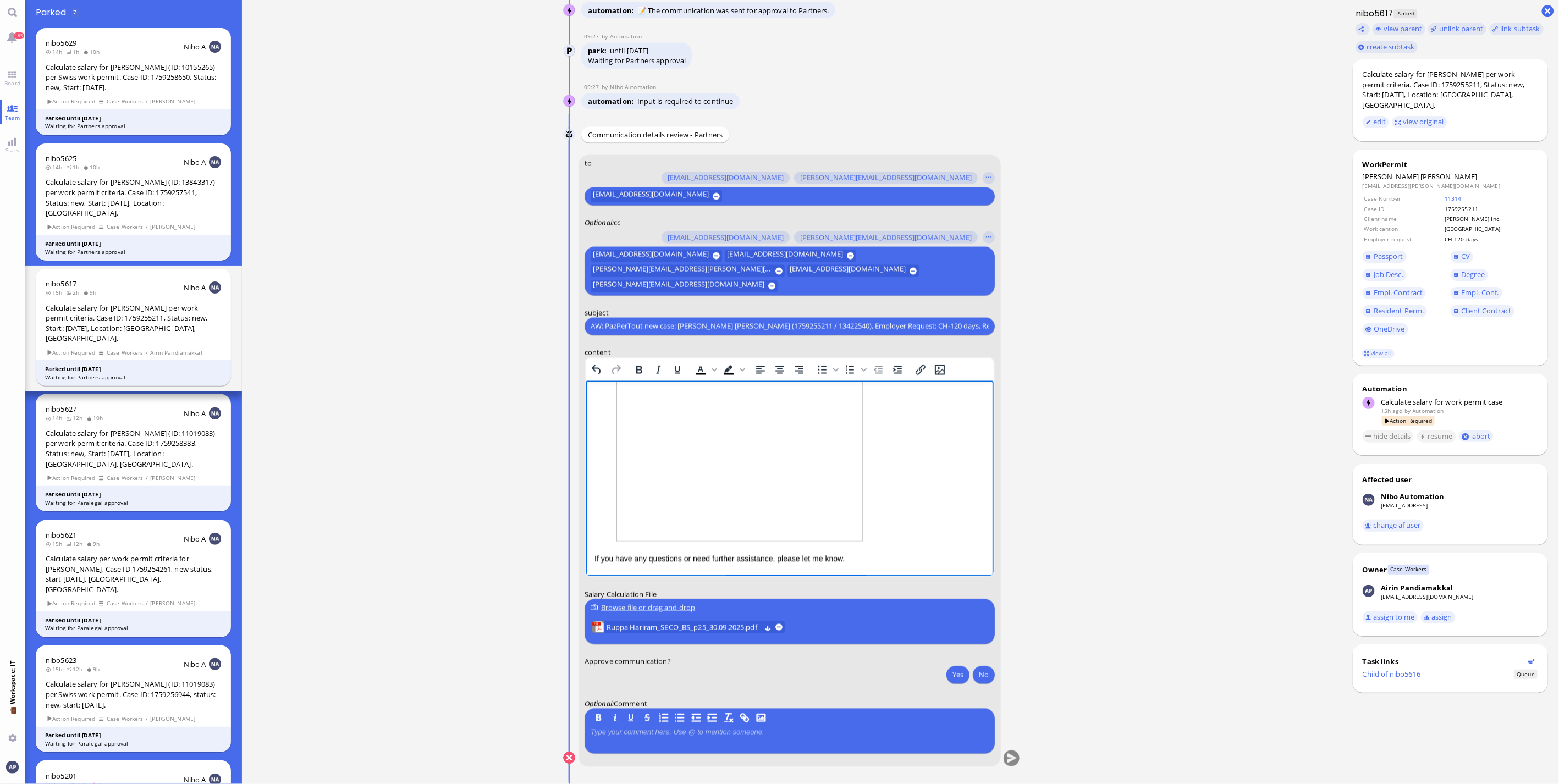
scroll to position [195, 0]
click at [509, 211] on img "Rich Text Area. Press ALT-0 for help." at bounding box center [739, 468] width 246 height 220
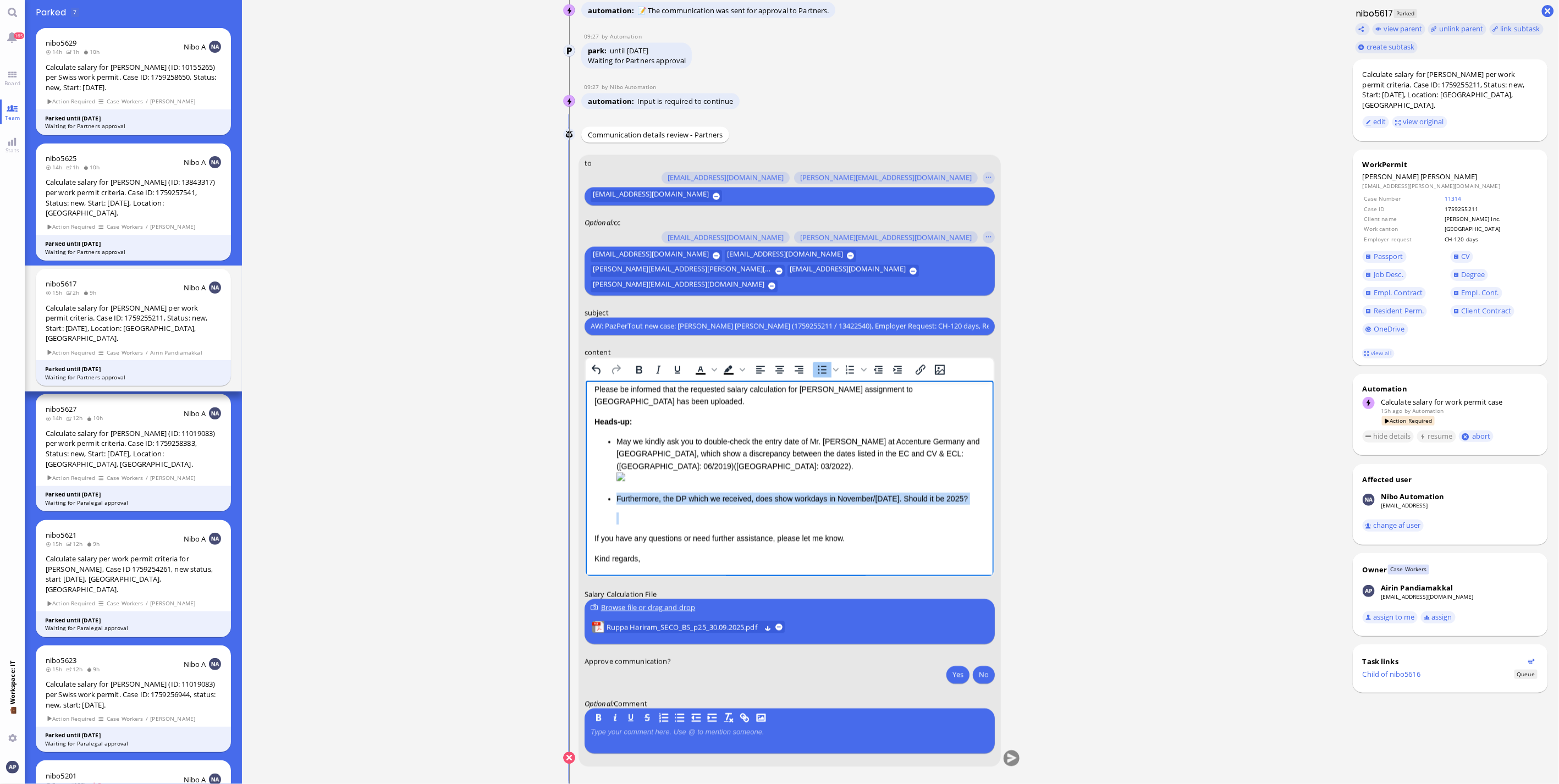
drag, startPoint x: 672, startPoint y: 514, endPoint x: 602, endPoint y: 484, distance: 76.2
click at [509, 211] on div "Dear [PERSON_NAME], I hope this message finds you well. Please be informed that…" at bounding box center [789, 457] width 390 height 214
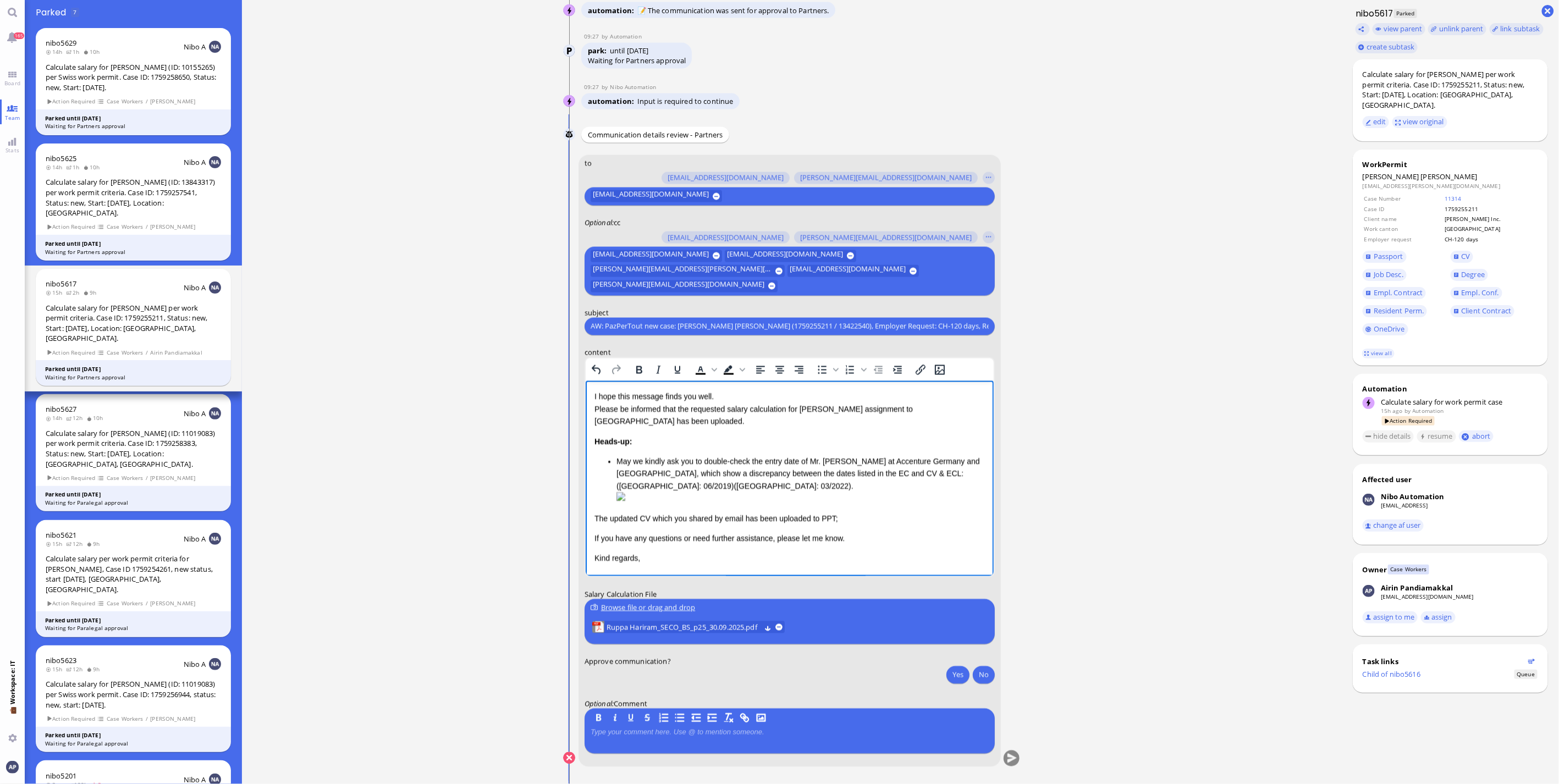
scroll to position [94, 0]
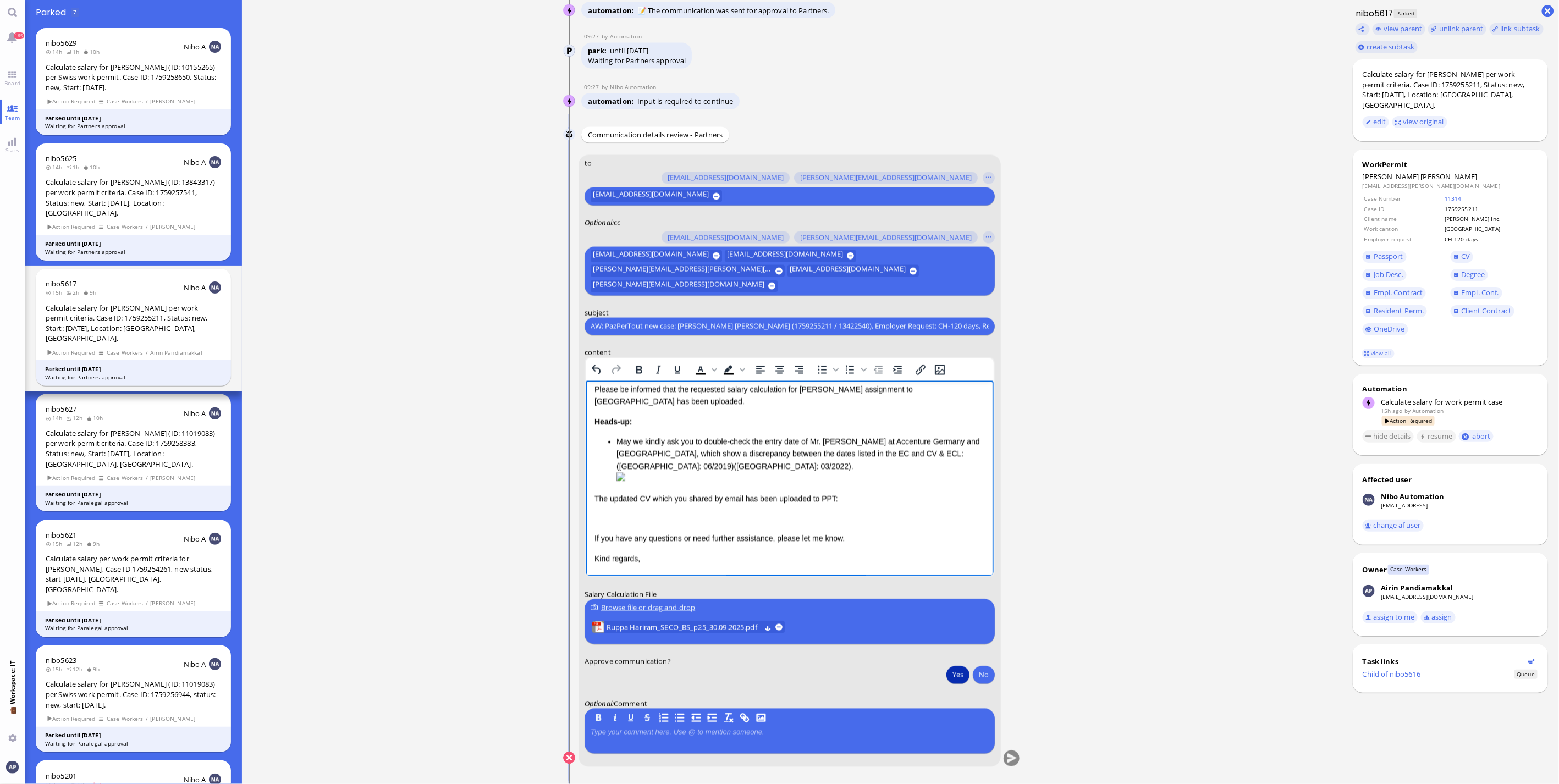
click at [509, 211] on button "Yes" at bounding box center [958, 674] width 23 height 18
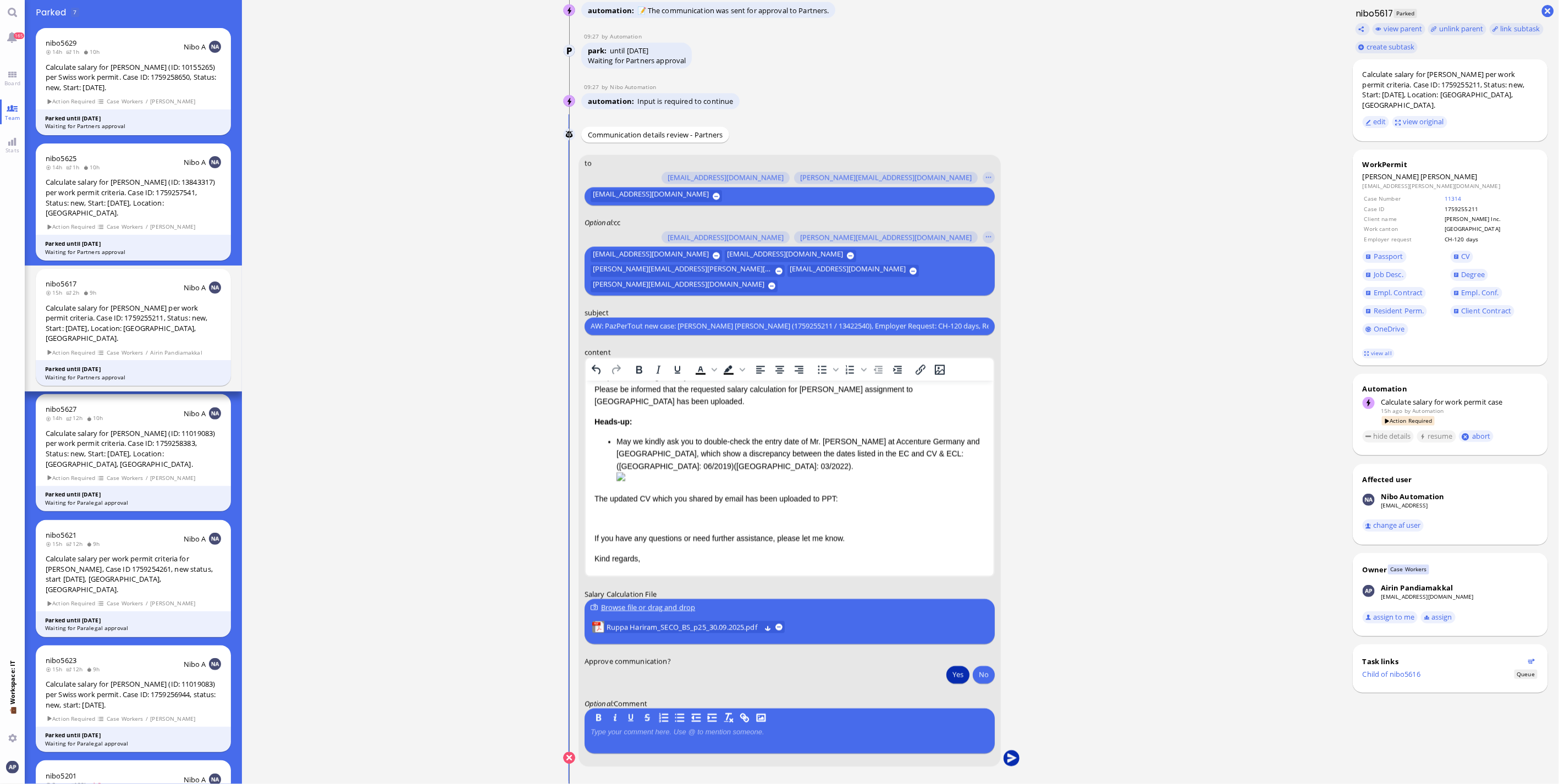
click at [509, 211] on button "submit" at bounding box center [1011, 758] width 16 height 16
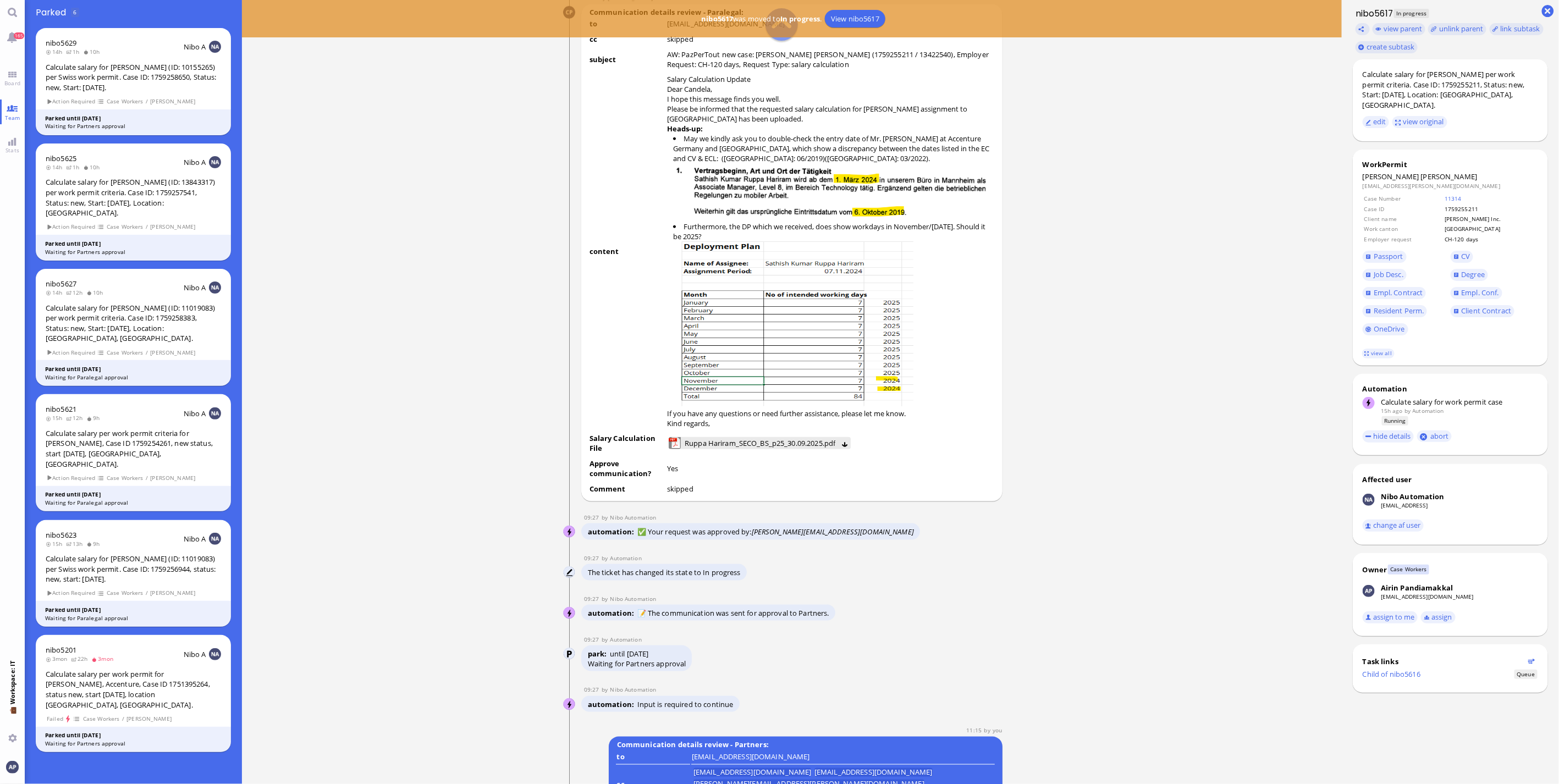
scroll to position [-671, 0]
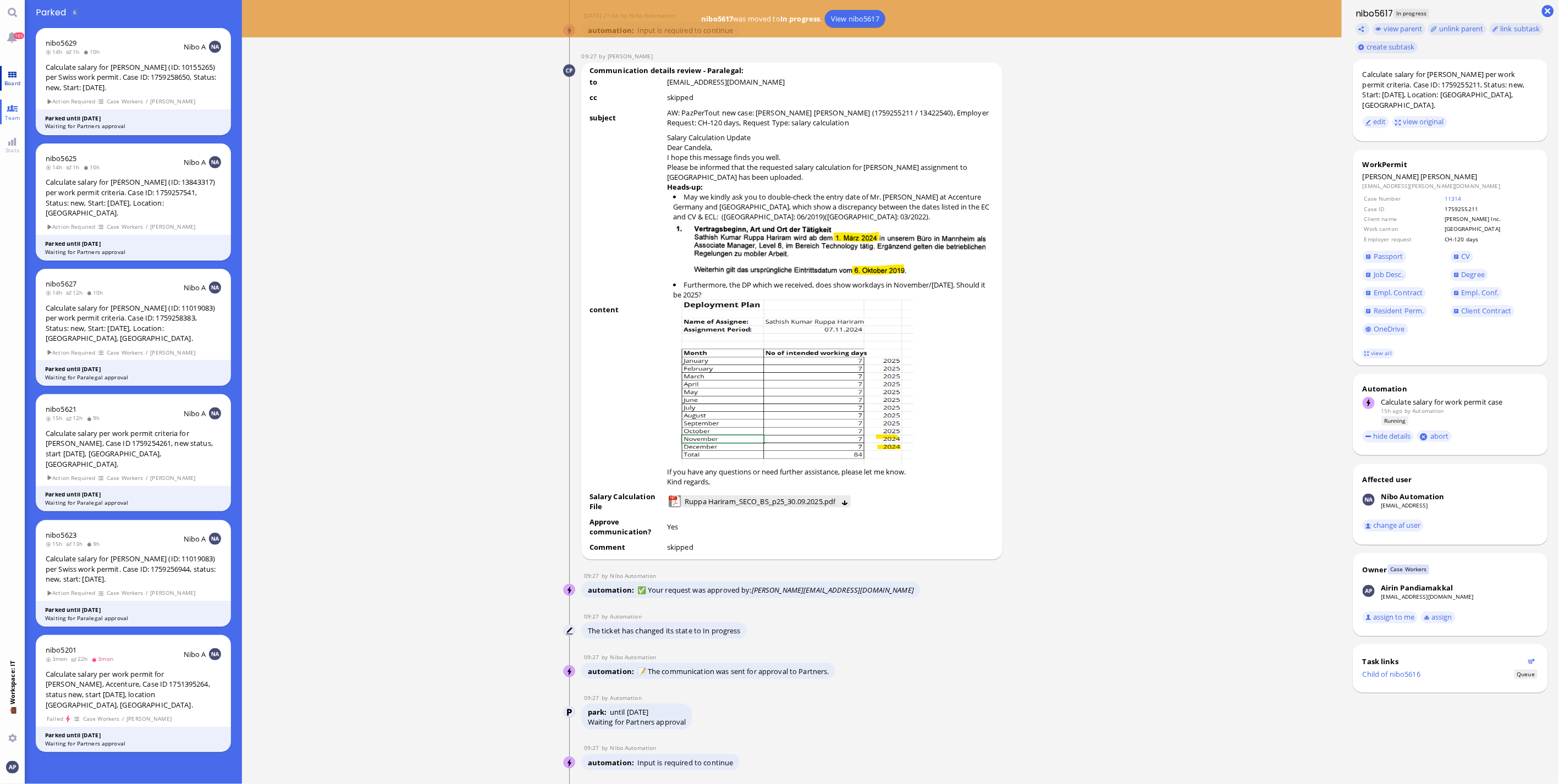
drag, startPoint x: 25, startPoint y: 81, endPoint x: 19, endPoint y: 81, distance: 6.0
click at [25, 81] on ticket "nibo5629 14h 1h 10h Nibo A Calculate salary for [PERSON_NAME] (ID: 10155265) pe…" at bounding box center [133, 82] width 217 height 116
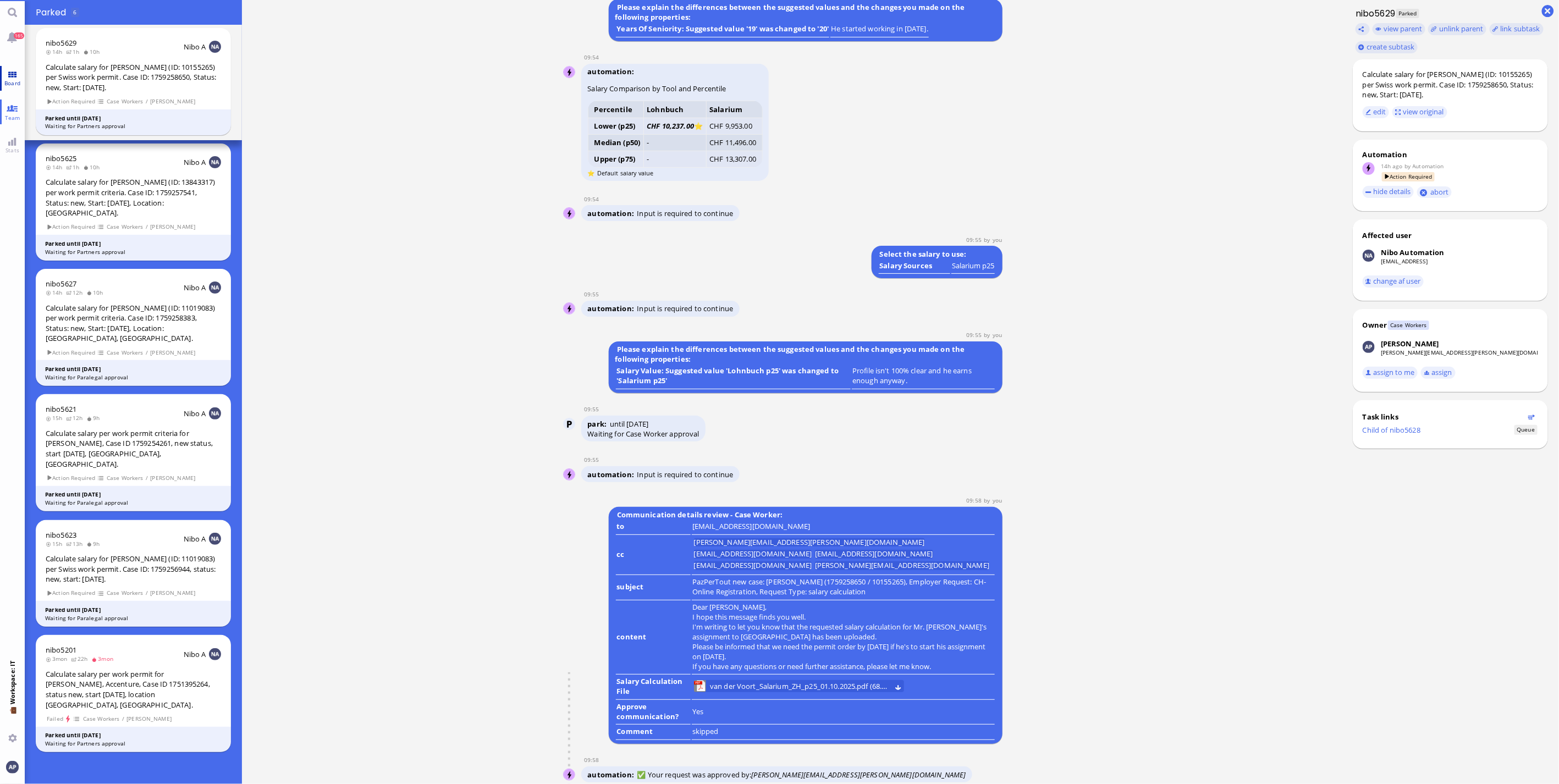
click at [19, 81] on span "Board" at bounding box center [12, 83] width 21 height 8
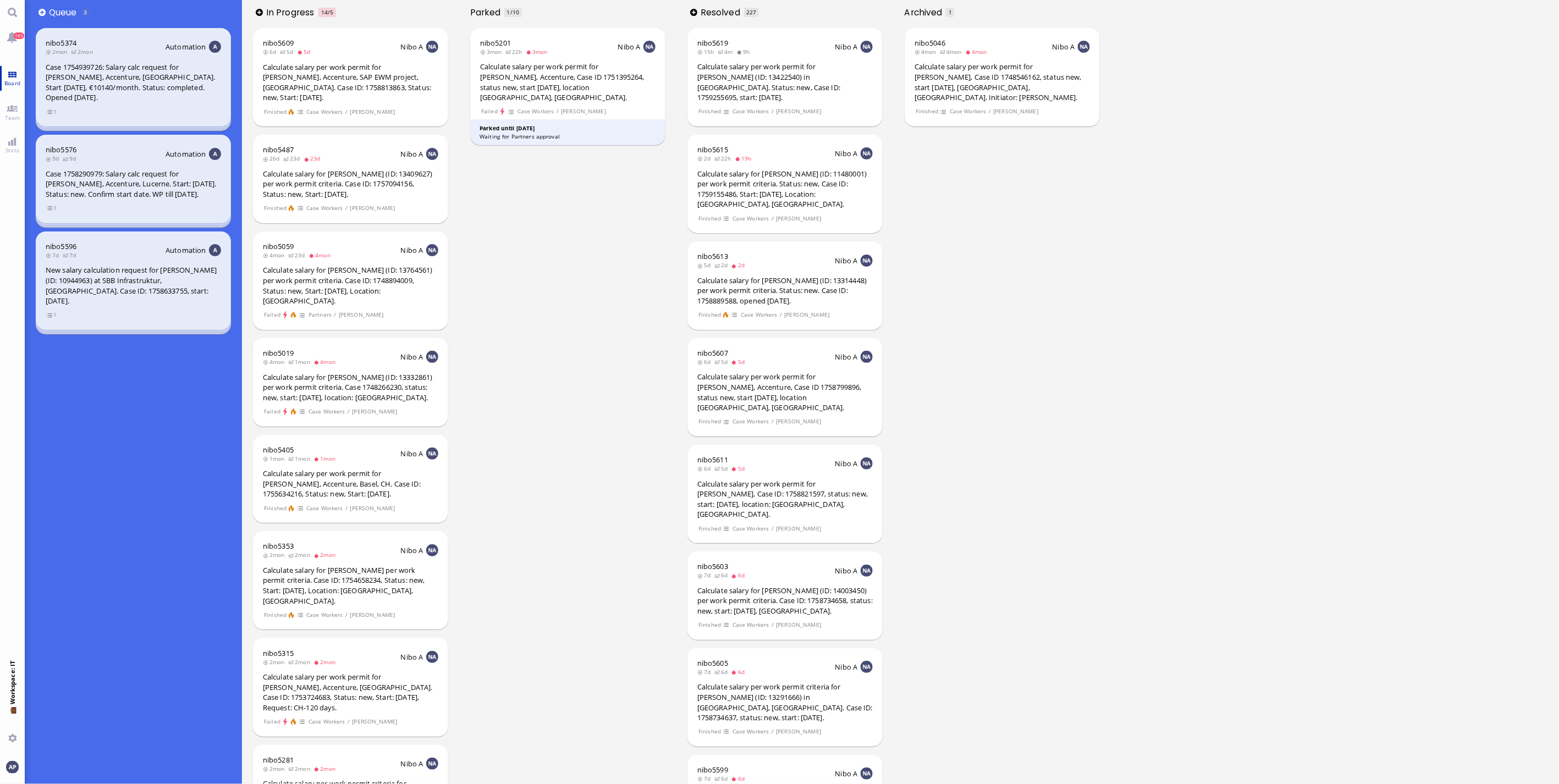
click at [10, 76] on link "Board" at bounding box center [12, 78] width 25 height 25
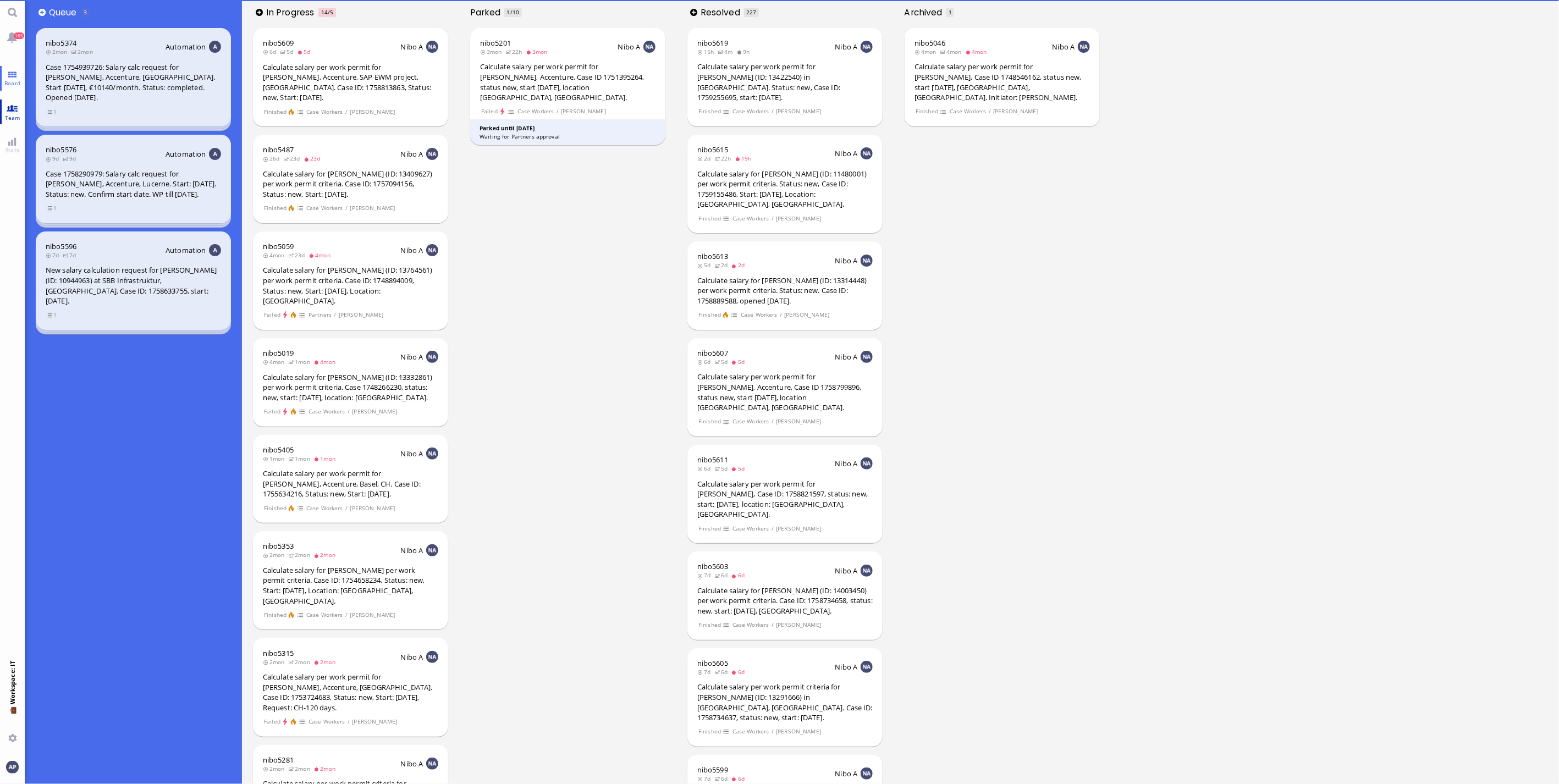
click at [16, 100] on link "Team" at bounding box center [12, 111] width 25 height 25
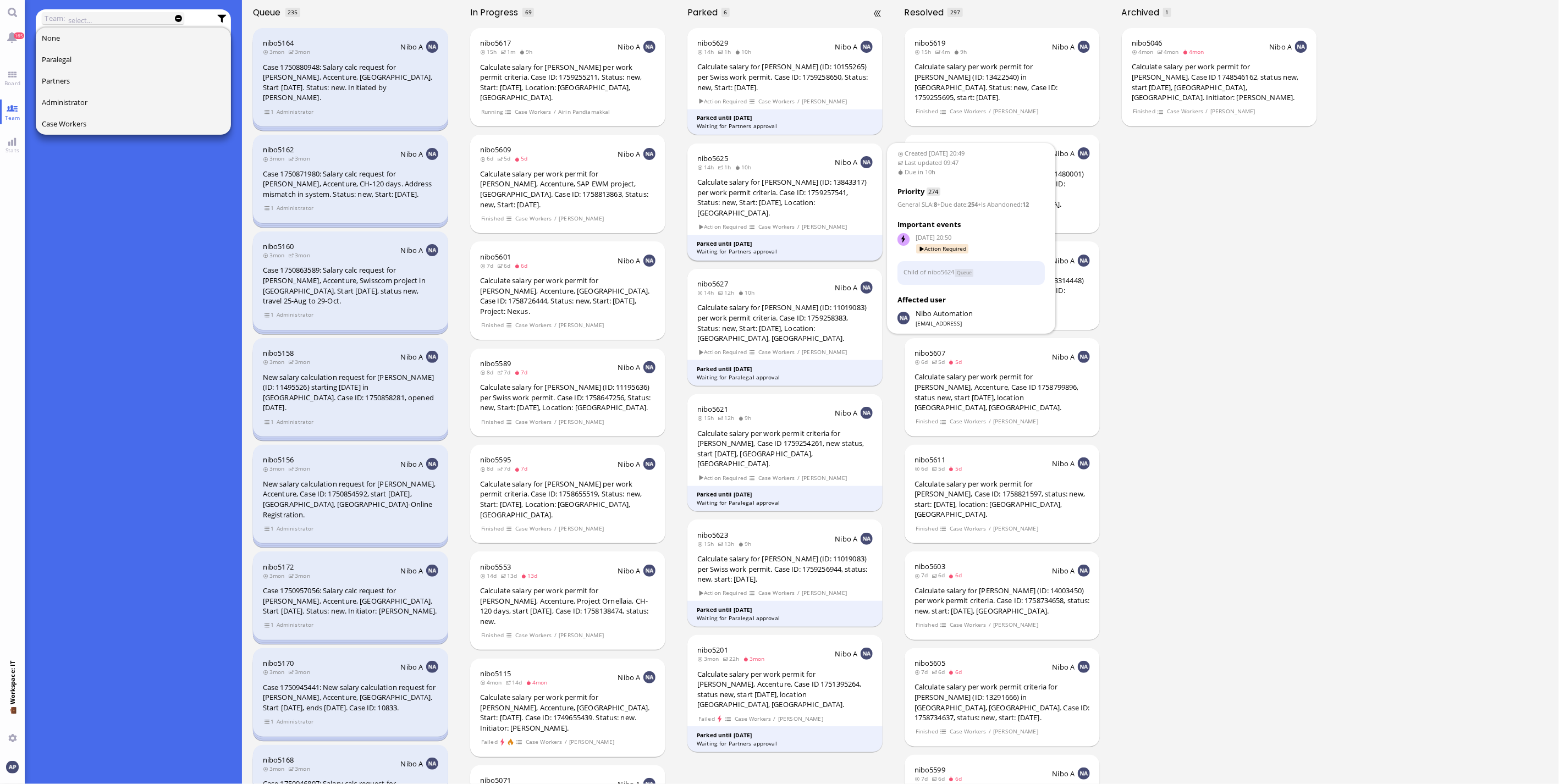
click at [509, 188] on div "Calculate salary for [PERSON_NAME] (ID: 13843317) per work permit criteria. Cas…" at bounding box center [785, 197] width 176 height 41
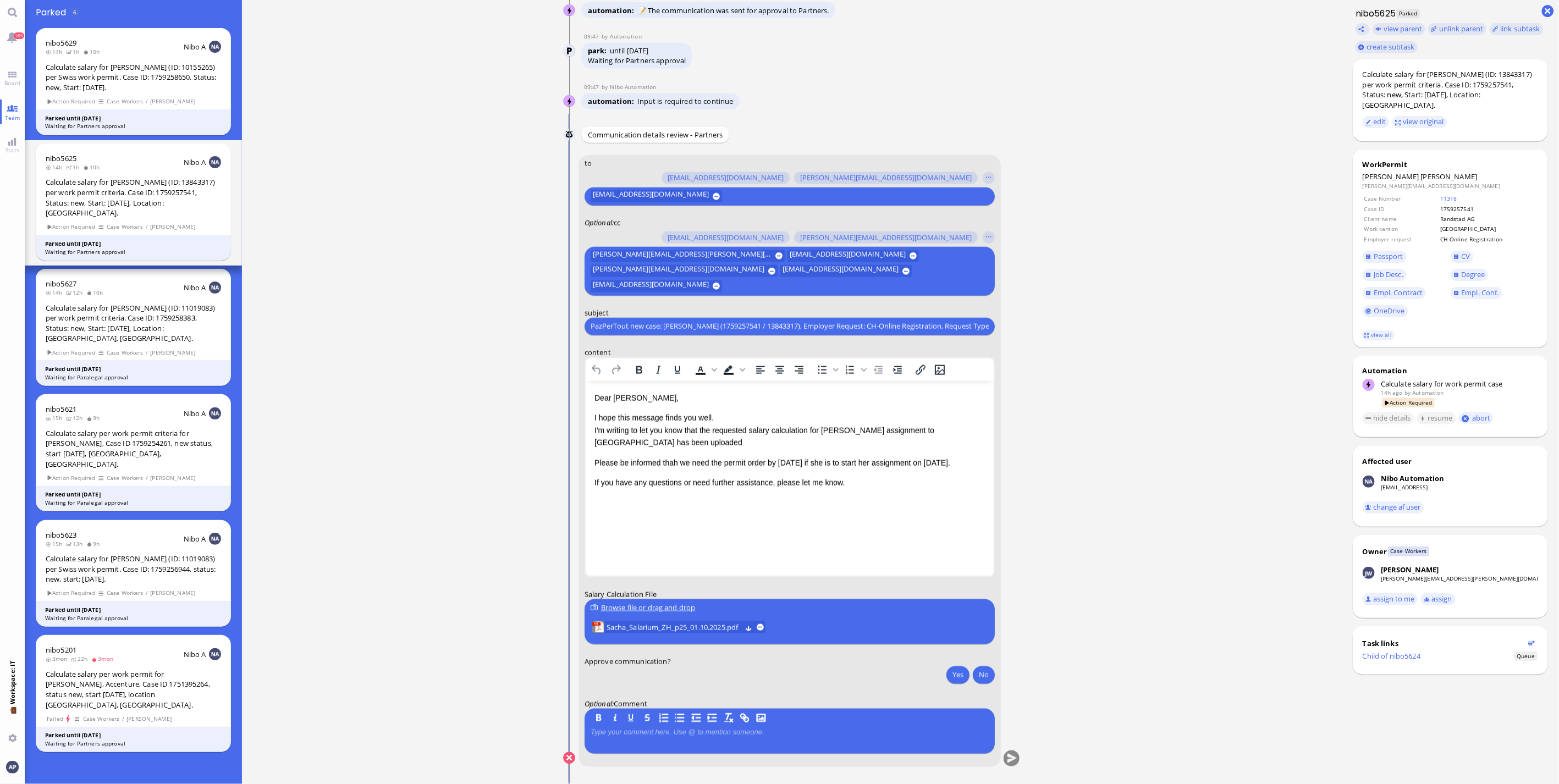
click at [509, 211] on p "Please be informed thah we need the permit order by [DATE] if she is to start h…" at bounding box center [789, 462] width 390 height 12
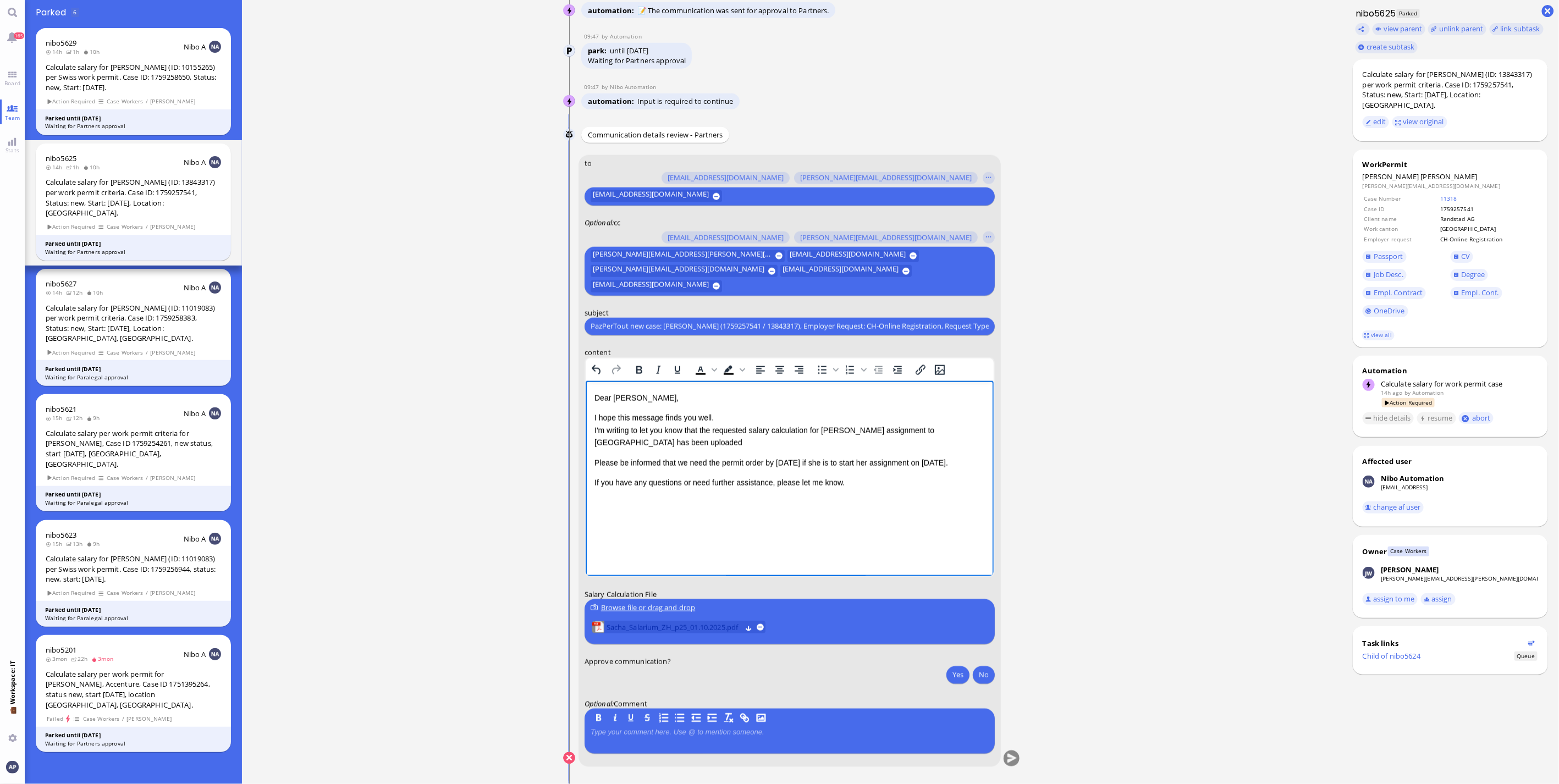
click at [509, 211] on span "Sacha_Salarium_ZH_p25_01.10.2025.pdf" at bounding box center [674, 627] width 135 height 12
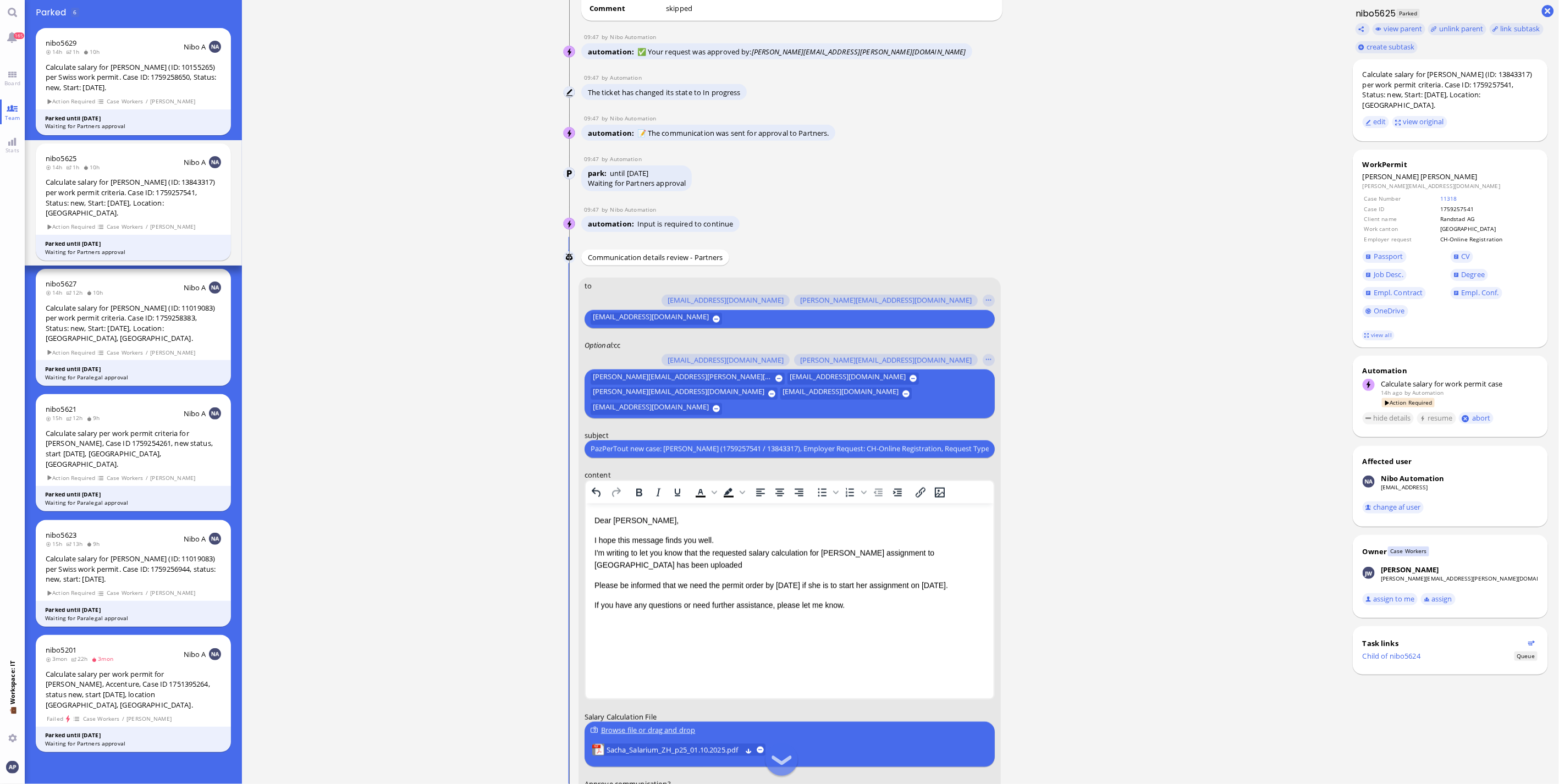
scroll to position [1, 0]
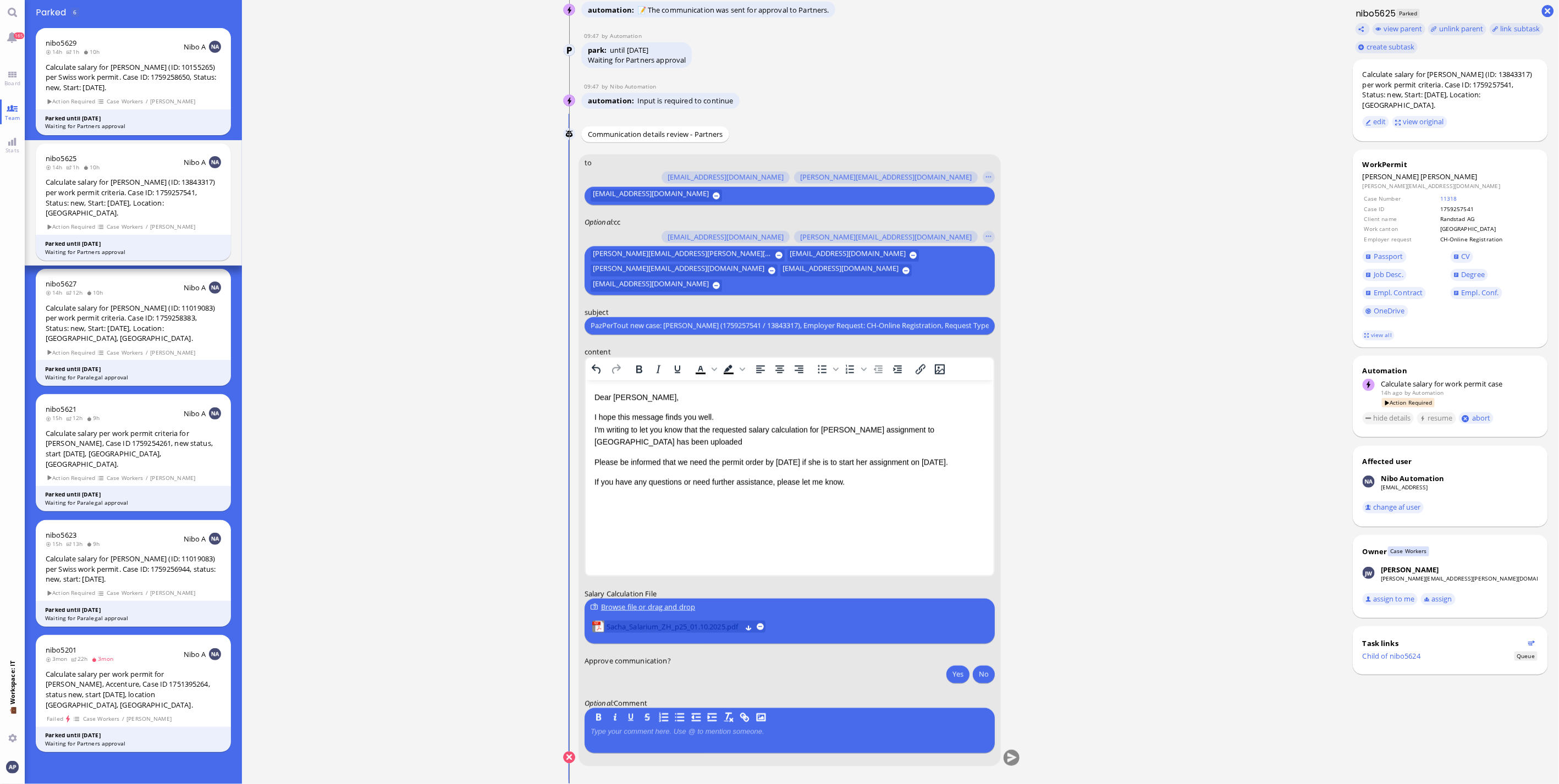
click at [509, 211] on span "Sacha_Salarium_ZH_p25_01.10.2025.pdf" at bounding box center [674, 627] width 135 height 12
click at [509, 211] on button "Yes" at bounding box center [958, 673] width 23 height 18
click at [509, 211] on button "submit" at bounding box center [1011, 757] width 16 height 16
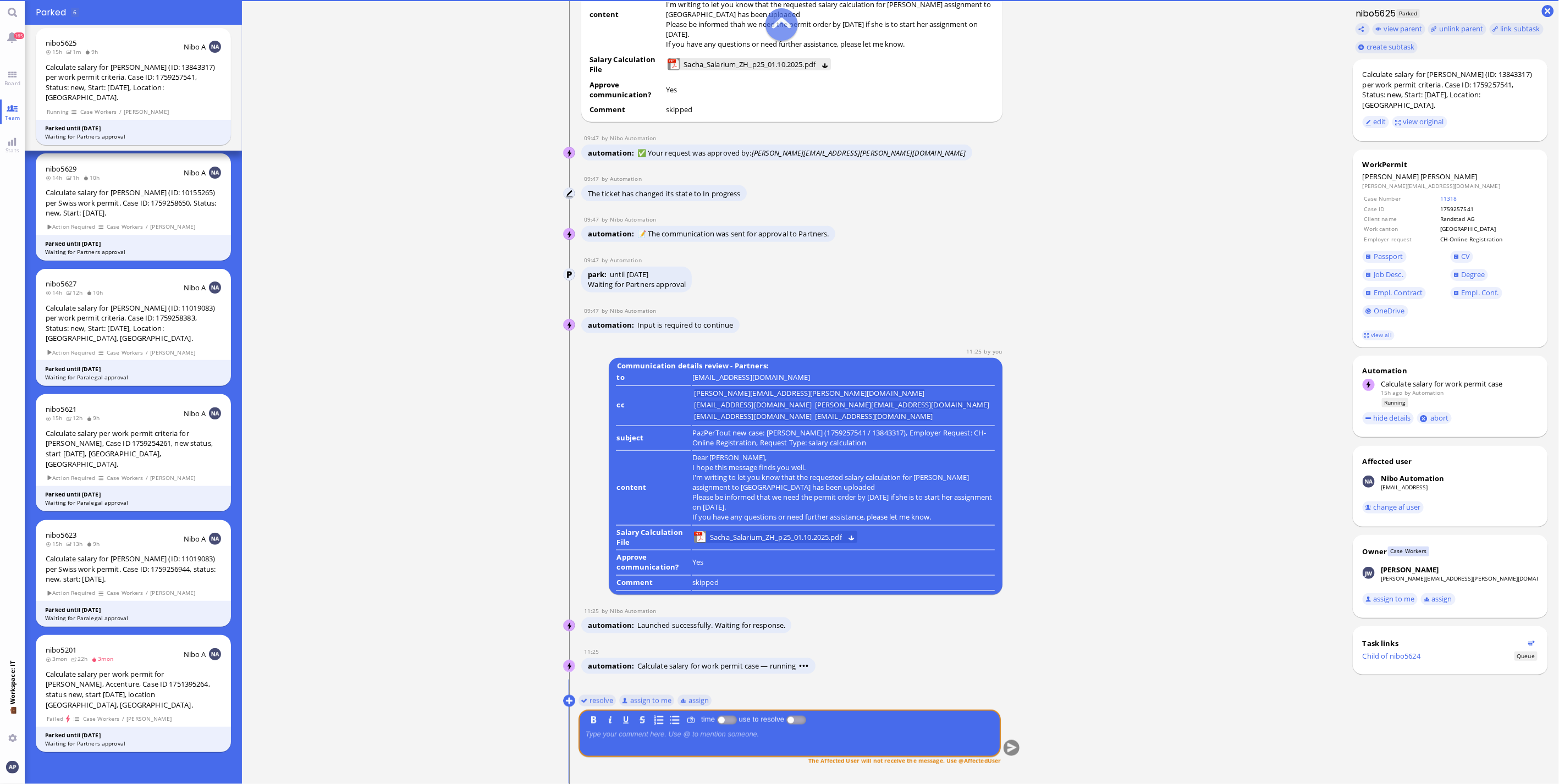
scroll to position [0, 0]
click at [509, 211] on button "resolve" at bounding box center [597, 701] width 38 height 12
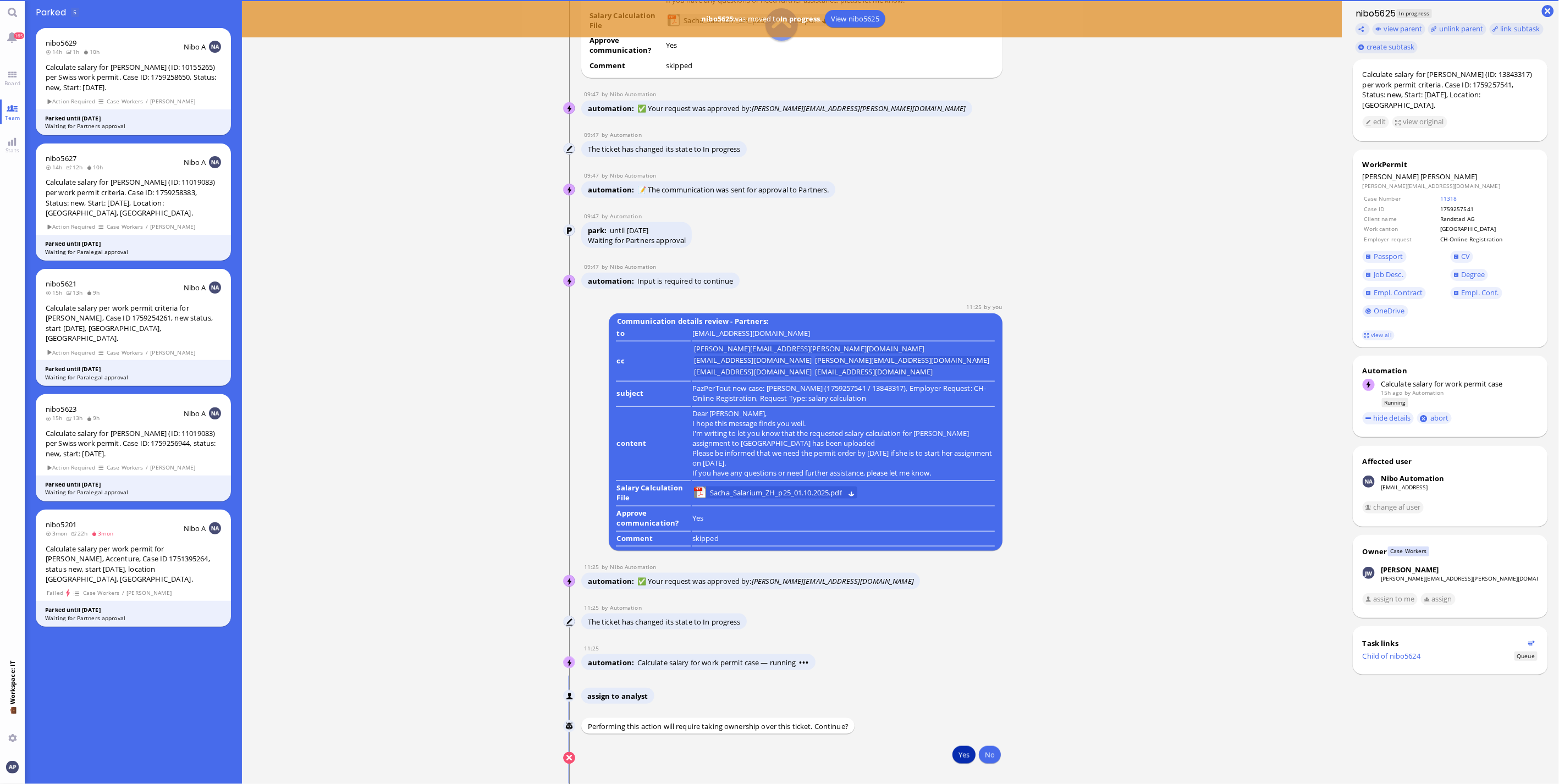
click at [509, 211] on button "Yes" at bounding box center [964, 754] width 23 height 18
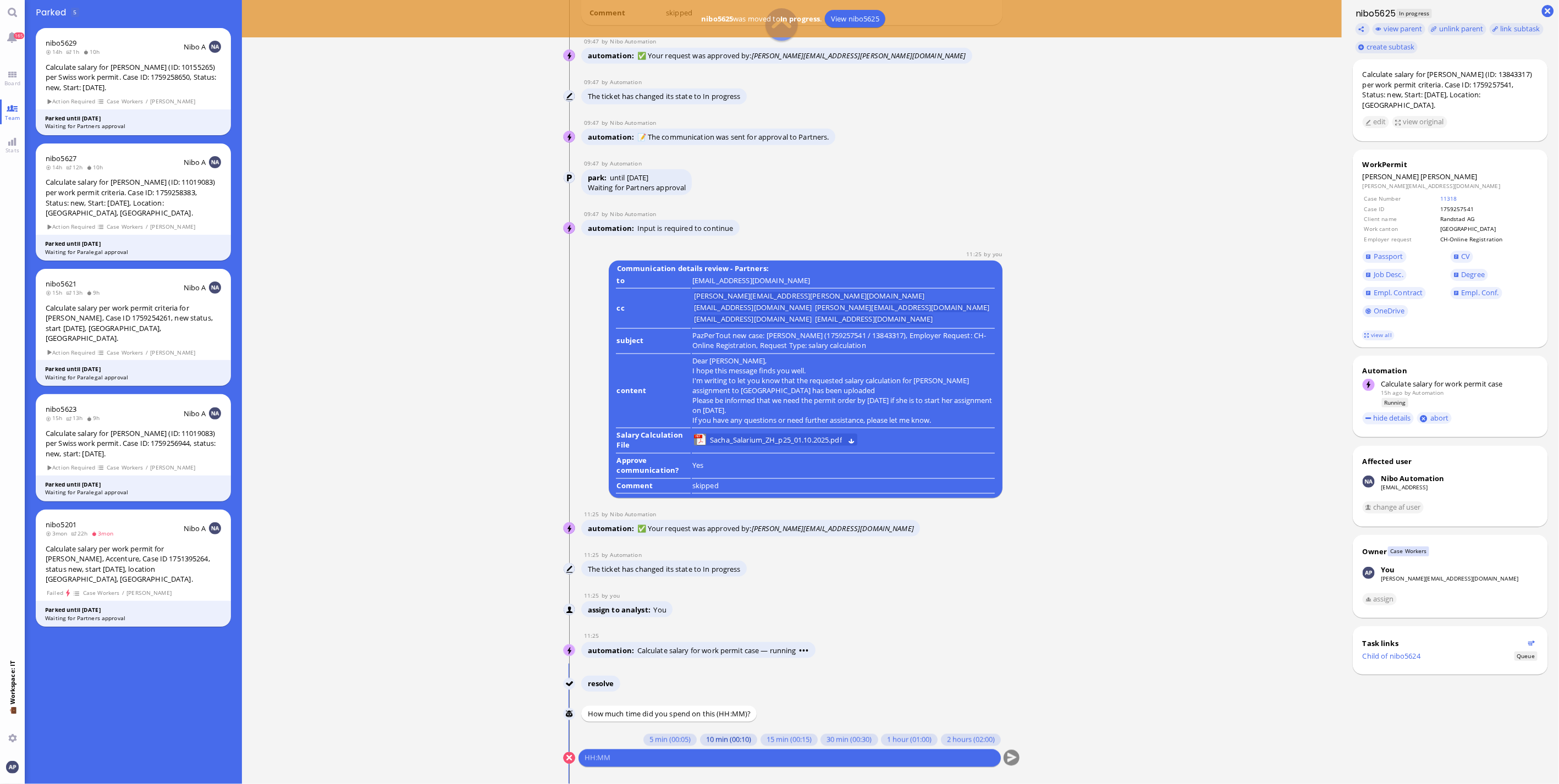
click at [509, 211] on button "10 min (00:10)" at bounding box center [729, 740] width 57 height 12
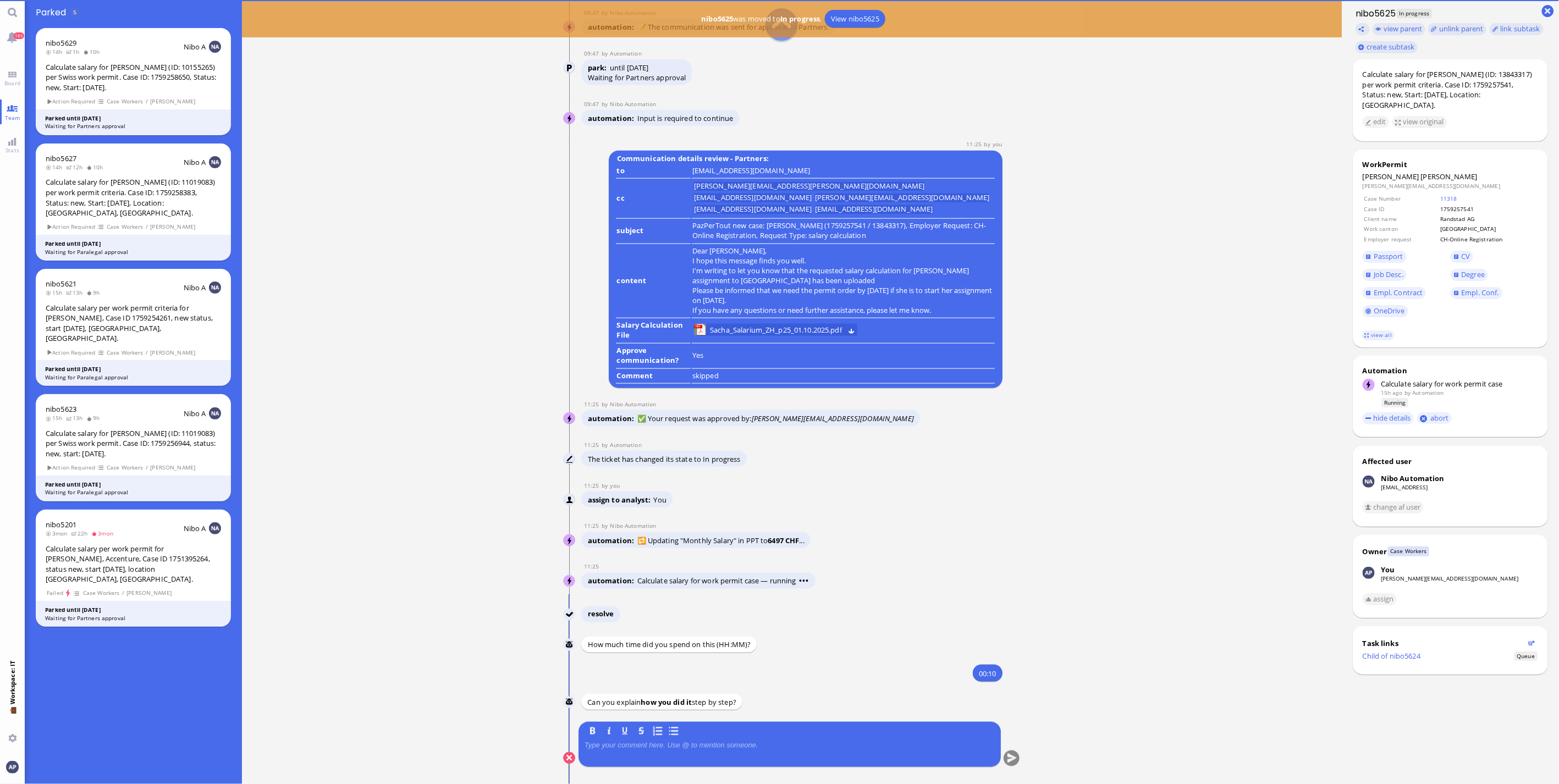
click at [509, 211] on div at bounding box center [790, 753] width 410 height 23
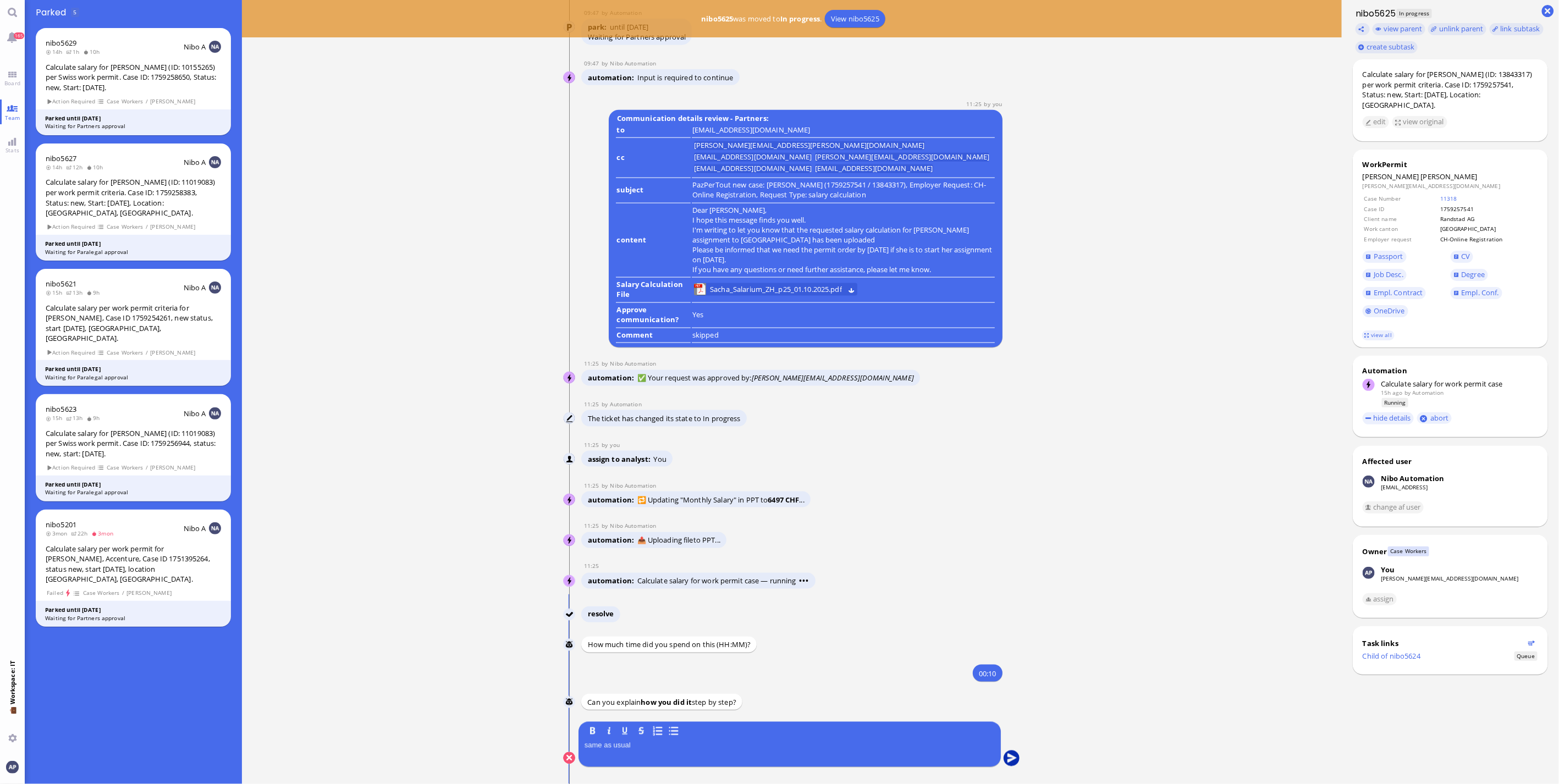
click at [509, 211] on button "submit" at bounding box center [1011, 758] width 16 height 16
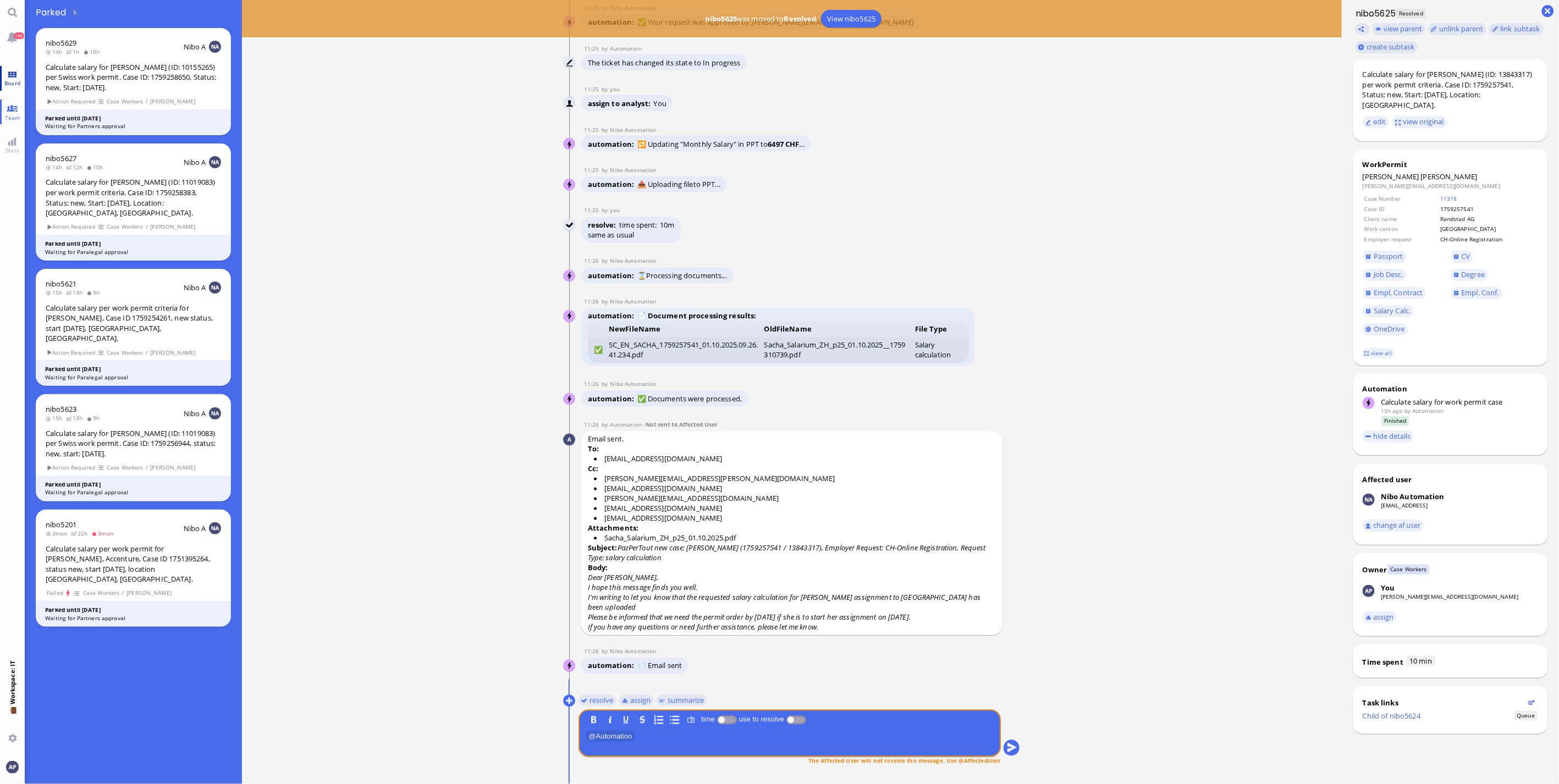
click at [9, 79] on span "Board" at bounding box center [12, 83] width 21 height 8
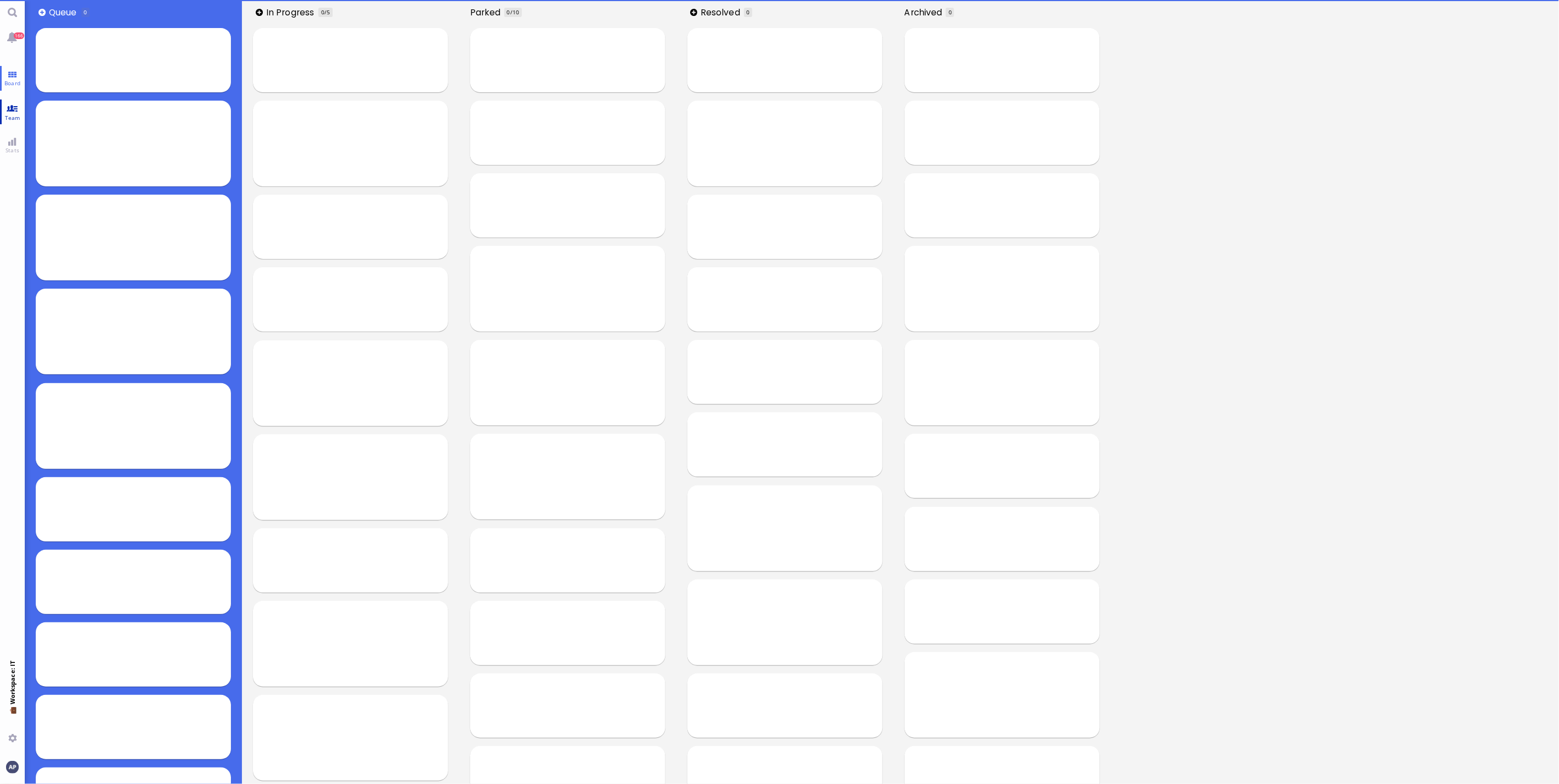
click at [8, 106] on link "Team" at bounding box center [12, 111] width 25 height 25
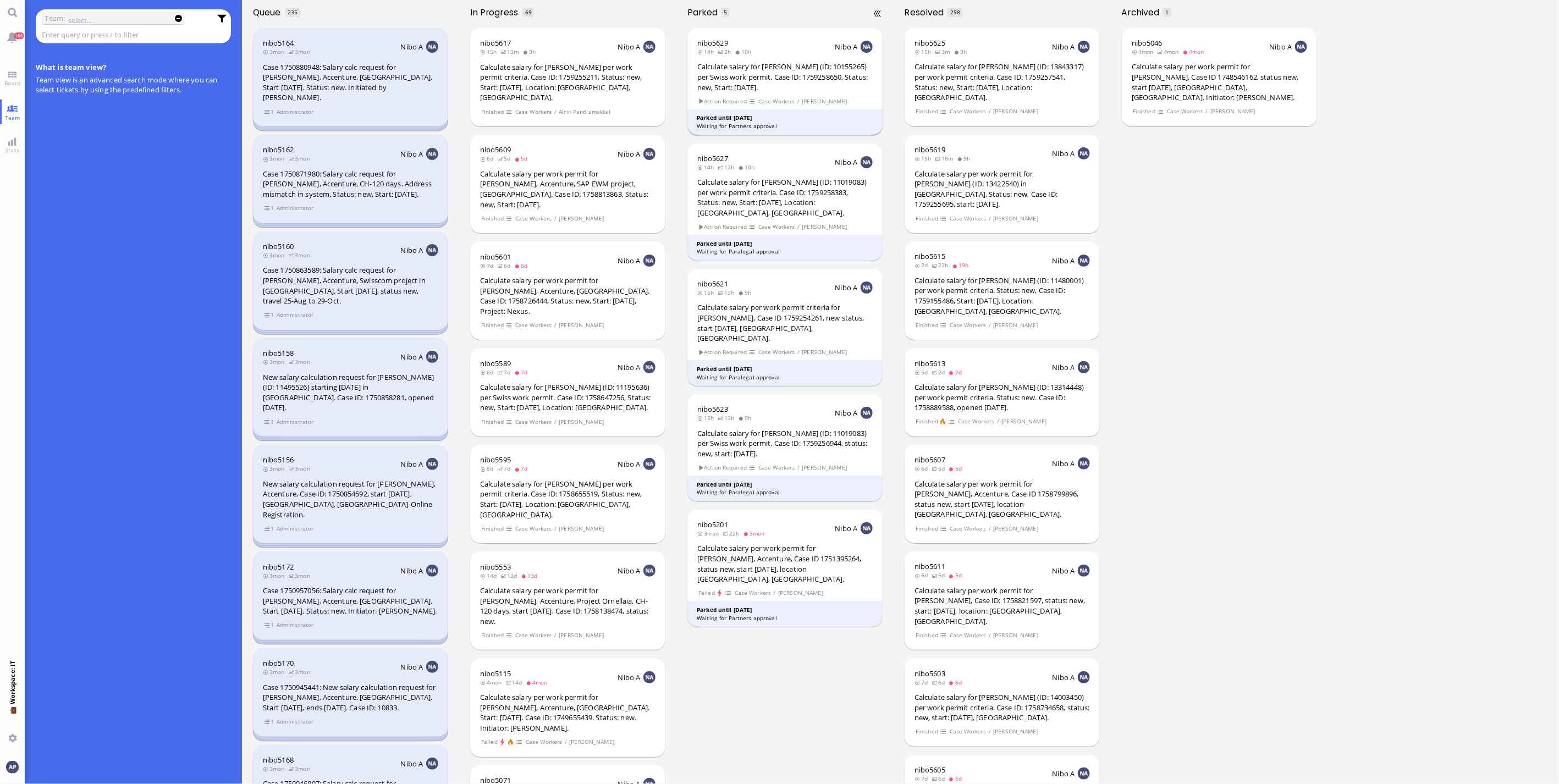
click at [509, 62] on div "Calculate salary for [PERSON_NAME] (ID: 10155265) per Swiss work permit. Case I…" at bounding box center [785, 77] width 176 height 31
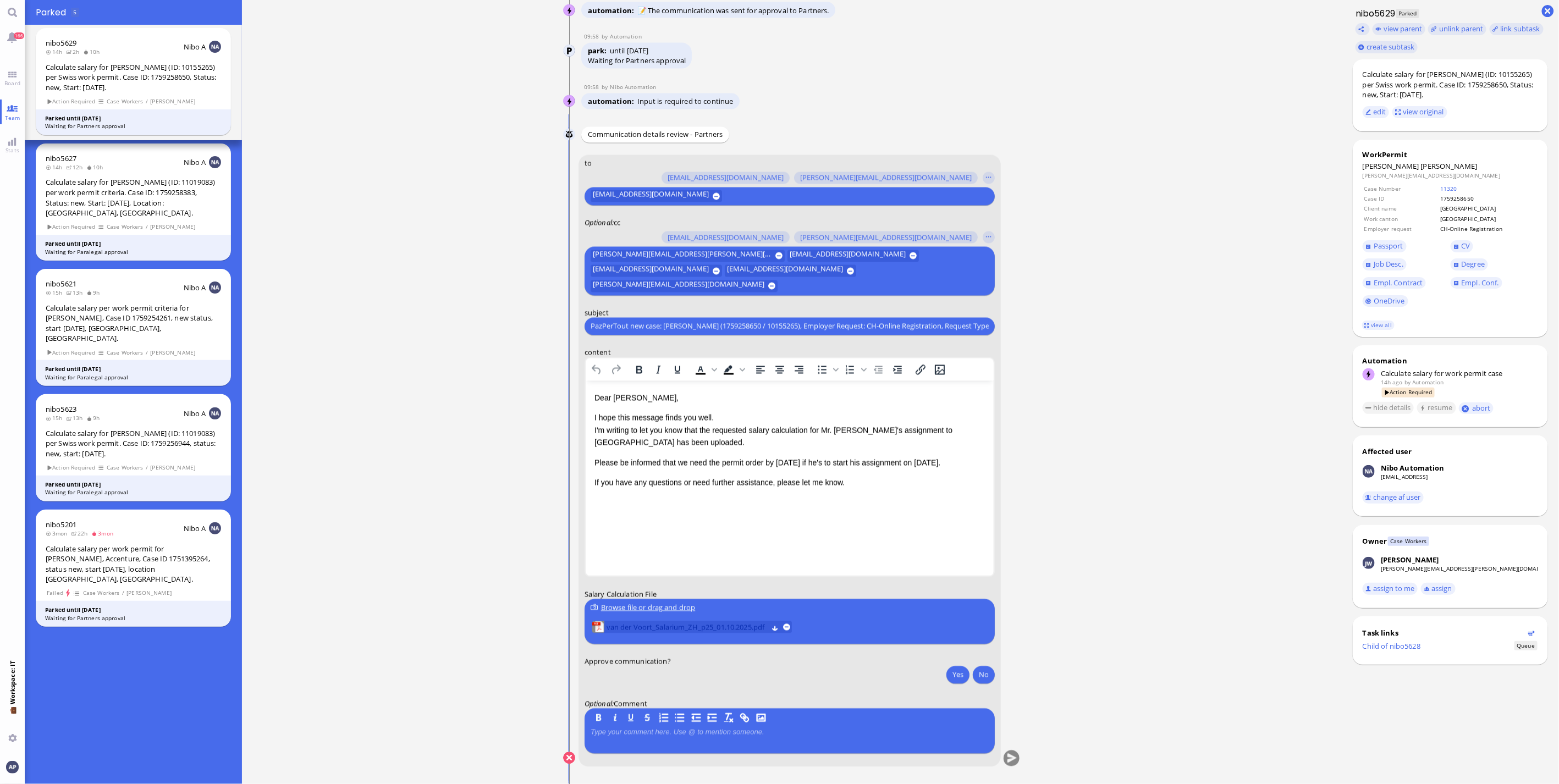
click at [509, 211] on span "van der Voort_Salarium_ZH_p25_01.10.2025.pdf" at bounding box center [687, 627] width 161 height 12
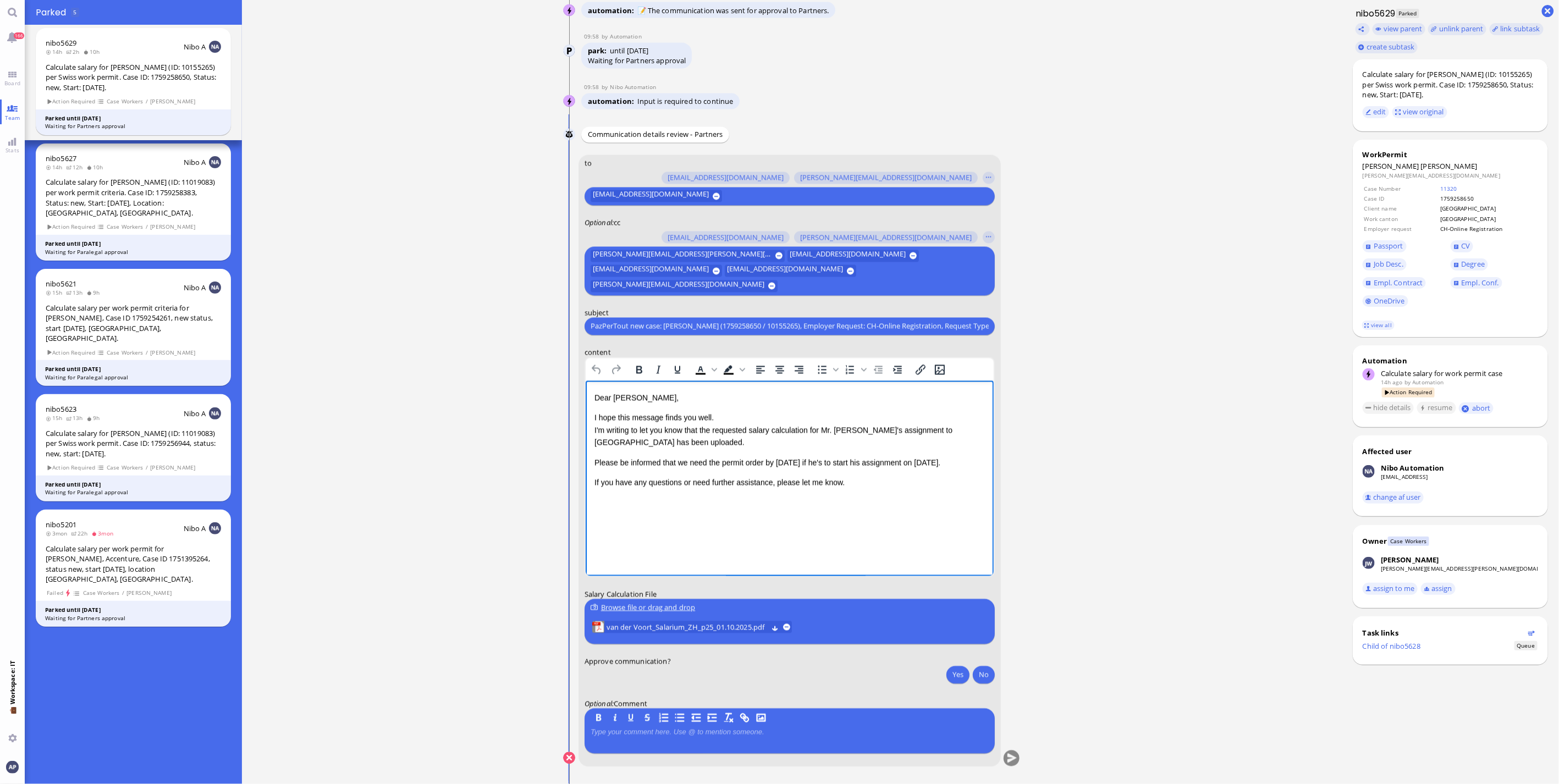
click at [509, 211] on p "Please be informed that we need the permit order by [DATE] if he's to start his…" at bounding box center [789, 462] width 390 height 12
click at [509, 211] on button "Yes" at bounding box center [958, 674] width 23 height 18
